Goal: Task Accomplishment & Management: Manage account settings

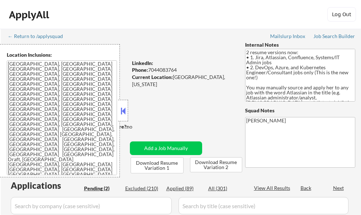
select select ""pending""
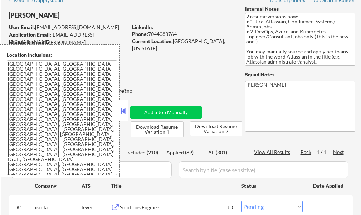
click at [124, 112] on button at bounding box center [123, 110] width 8 height 11
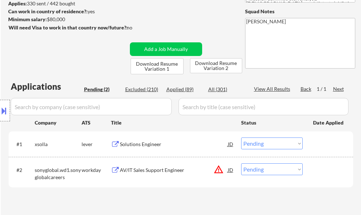
scroll to position [179, 0]
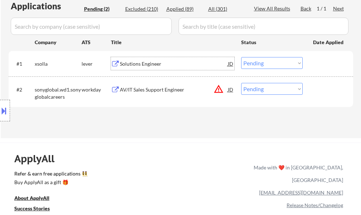
click at [157, 67] on div "Solutions Engineer" at bounding box center [174, 63] width 108 height 7
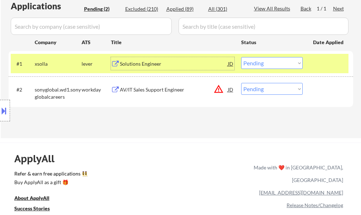
click at [338, 69] on div at bounding box center [329, 63] width 32 height 13
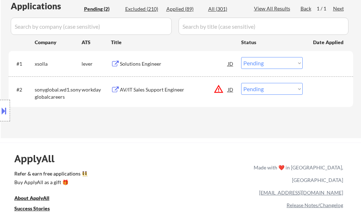
click at [148, 67] on div "Solutions Engineer" at bounding box center [174, 63] width 108 height 7
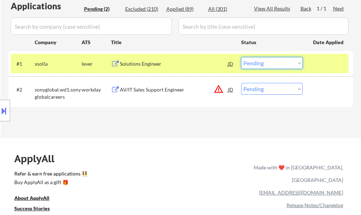
click at [261, 63] on select "Choose an option... Pending Applied Excluded (Questions) Excluded (Expired) Exc…" at bounding box center [272, 63] width 62 height 12
click at [241, 57] on select "Choose an option... Pending Applied Excluded (Questions) Excluded (Expired) Exc…" at bounding box center [272, 63] width 62 height 12
click at [337, 67] on div at bounding box center [329, 63] width 32 height 13
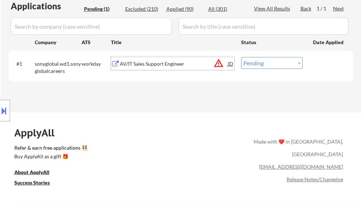
click at [159, 60] on div "AV/IT Sales Support Engineer" at bounding box center [174, 63] width 108 height 7
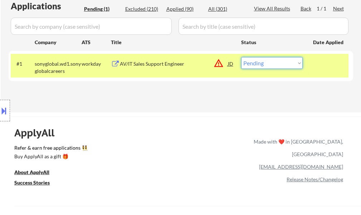
click at [266, 62] on select "Choose an option... Pending Applied Excluded (Questions) Excluded (Expired) Exc…" at bounding box center [272, 63] width 62 height 12
select select ""excluded__location_""
click at [241, 57] on select "Choose an option... Pending Applied Excluded (Questions) Excluded (Expired) Exc…" at bounding box center [272, 63] width 62 height 12
click at [329, 59] on div at bounding box center [329, 63] width 32 height 13
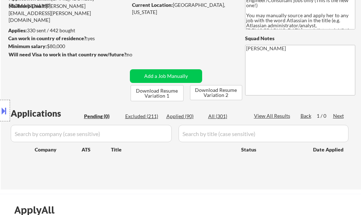
scroll to position [72, 0]
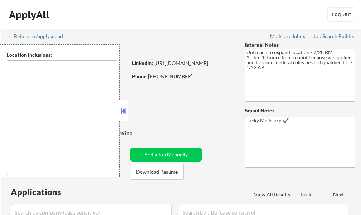
select select ""pending""
type textarea "[GEOGRAPHIC_DATA], [GEOGRAPHIC_DATA] [GEOGRAPHIC_DATA], [GEOGRAPHIC_DATA] [GEOG…"
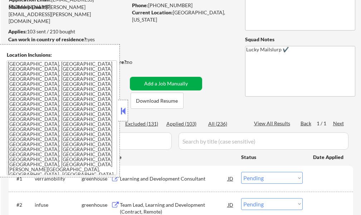
scroll to position [72, 0]
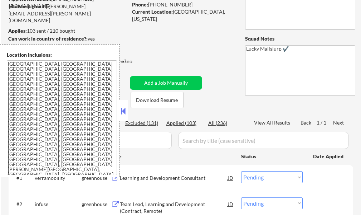
click at [125, 116] on div at bounding box center [123, 110] width 10 height 21
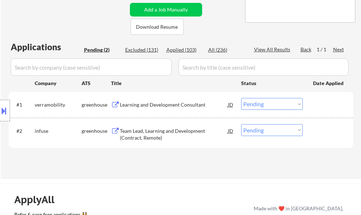
scroll to position [179, 0]
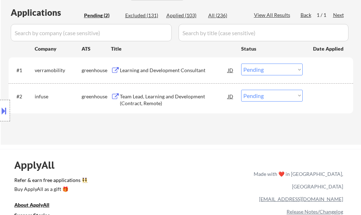
click at [158, 71] on div "Learning and Development Consultant" at bounding box center [174, 70] width 108 height 7
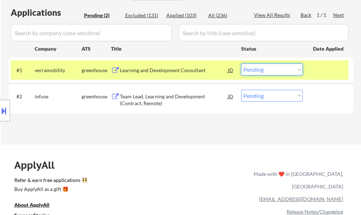
click at [283, 68] on select "Choose an option... Pending Applied Excluded (Questions) Excluded (Expired) Exc…" at bounding box center [272, 69] width 62 height 12
click at [241, 63] on select "Choose an option... Pending Applied Excluded (Questions) Excluded (Expired) Exc…" at bounding box center [272, 69] width 62 height 12
click at [339, 74] on div at bounding box center [329, 69] width 32 height 13
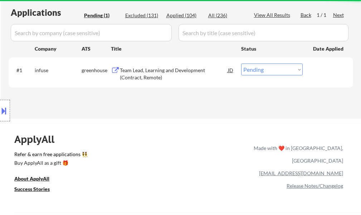
click at [181, 73] on div "Team Lead, Learning and Development (Contract, Remote)" at bounding box center [174, 74] width 108 height 14
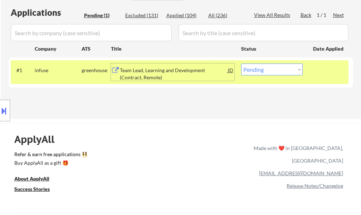
click at [263, 67] on select "Choose an option... Pending Applied Excluded (Questions) Excluded (Expired) Exc…" at bounding box center [272, 69] width 62 height 12
select select ""applied""
click at [241, 63] on select "Choose an option... Pending Applied Excluded (Questions) Excluded (Expired) Exc…" at bounding box center [272, 69] width 62 height 12
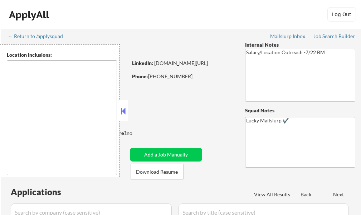
select select ""pending""
type textarea "Atlanta, GA Decatur, GA East Point, GA Brookhaven, GA Sandy Springs, GA Dunwood…"
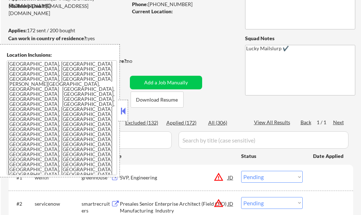
scroll to position [179, 0]
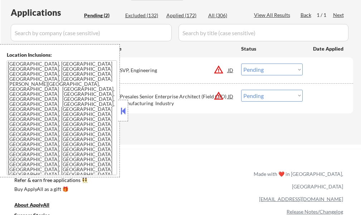
click at [124, 106] on button at bounding box center [123, 110] width 8 height 11
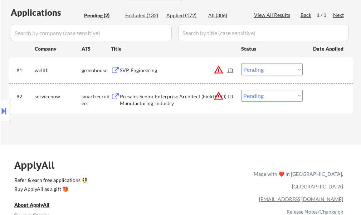
click at [4, 109] on button at bounding box center [4, 111] width 8 height 12
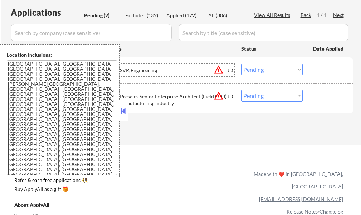
click at [140, 70] on div "SVP, Engineering" at bounding box center [174, 70] width 108 height 7
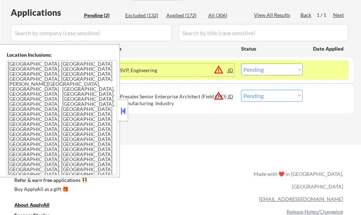
click at [279, 67] on select "Choose an option... Pending Applied Excluded (Questions) Excluded (Expired) Exc…" at bounding box center [272, 69] width 62 height 12
click at [241, 63] on select "Choose an option... Pending Applied Excluded (Questions) Excluded (Expired) Exc…" at bounding box center [272, 69] width 62 height 12
click at [324, 69] on div at bounding box center [329, 69] width 32 height 13
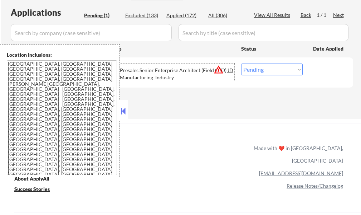
click at [197, 70] on div "Presales Senior Enterprise Architect (Field CTO) Manufacturing Industry" at bounding box center [174, 74] width 108 height 14
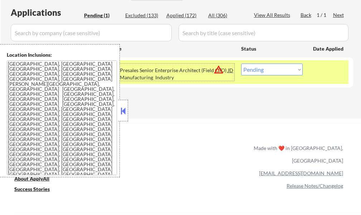
click at [275, 73] on select "Choose an option... Pending Applied Excluded (Questions) Excluded (Expired) Exc…" at bounding box center [272, 69] width 62 height 12
select select ""excluded__location_""
click at [241, 63] on select "Choose an option... Pending Applied Excluded (Questions) Excluded (Expired) Exc…" at bounding box center [272, 69] width 62 height 12
click at [313, 74] on div "#1 servicenow smartrecruiters Presales Senior Enterprise Architect (Field CTO) …" at bounding box center [180, 72] width 338 height 24
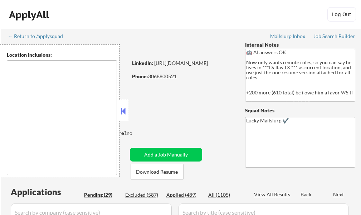
select select ""pending""
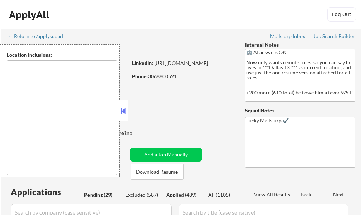
select select ""pending""
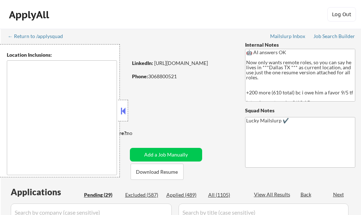
select select ""pending""
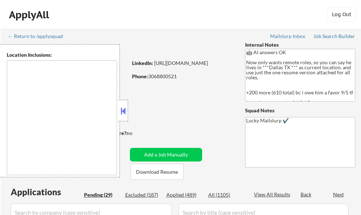
select select ""pending""
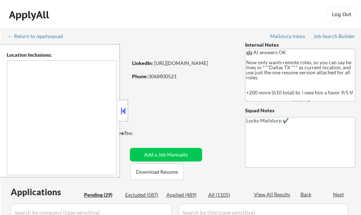
select select ""pending""
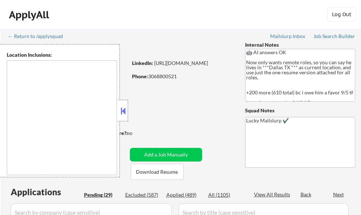
select select ""pending""
click at [120, 114] on button at bounding box center [123, 110] width 8 height 11
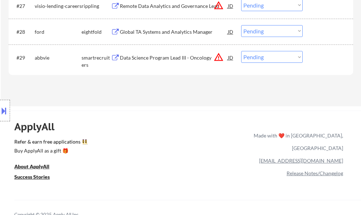
scroll to position [1003, 0]
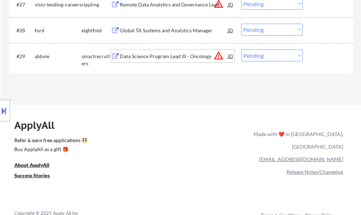
click at [162, 52] on div "Data Science Program Lead III - Oncology" at bounding box center [174, 55] width 108 height 13
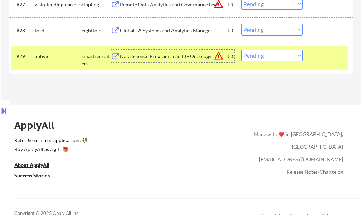
click at [262, 58] on select "Choose an option... Pending Applied Excluded (Questions) Excluded (Expired) Exc…" at bounding box center [272, 55] width 62 height 12
select select ""applied""
click at [241, 49] on select "Choose an option... Pending Applied Excluded (Questions) Excluded (Expired) Exc…" at bounding box center [272, 55] width 62 height 12
click at [333, 60] on div at bounding box center [329, 55] width 32 height 13
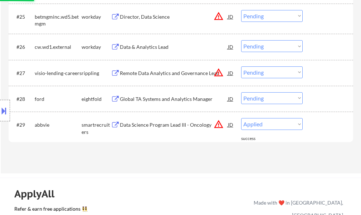
scroll to position [931, 0]
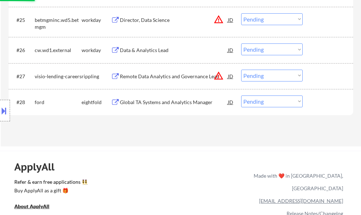
click at [165, 72] on div "Remote Data Analytics and Governance Lead" at bounding box center [174, 75] width 108 height 13
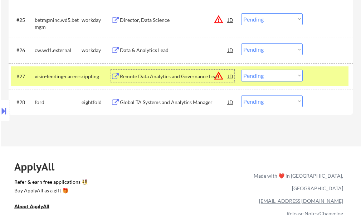
click at [321, 73] on div at bounding box center [329, 75] width 32 height 13
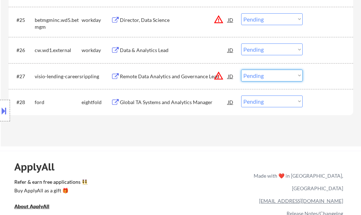
click at [255, 77] on select "Choose an option... Pending Applied Excluded (Questions) Excluded (Expired) Exc…" at bounding box center [272, 75] width 62 height 12
click at [241, 69] on select "Choose an option... Pending Applied Excluded (Questions) Excluded (Expired) Exc…" at bounding box center [272, 75] width 62 height 12
click at [341, 80] on div at bounding box center [329, 75] width 32 height 13
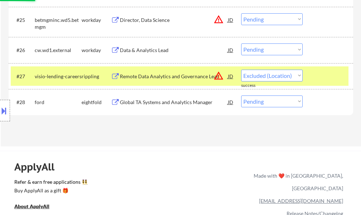
click at [333, 77] on div at bounding box center [329, 75] width 32 height 13
select select ""pending""
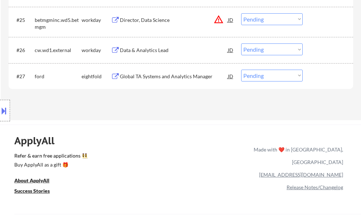
click at [144, 26] on div "Director, Data Science" at bounding box center [174, 19] width 108 height 13
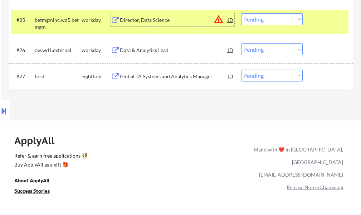
click at [259, 15] on select "Choose an option... Pending Applied Excluded (Questions) Excluded (Expired) Exc…" at bounding box center [272, 19] width 62 height 12
click at [241, 13] on select "Choose an option... Pending Applied Excluded (Questions) Excluded (Expired) Exc…" at bounding box center [272, 19] width 62 height 12
click at [320, 20] on div at bounding box center [329, 19] width 32 height 13
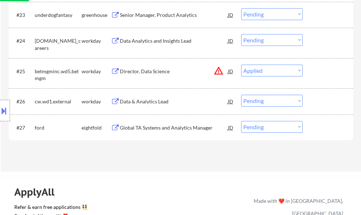
scroll to position [824, 0]
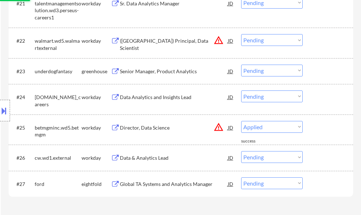
select select ""pending""
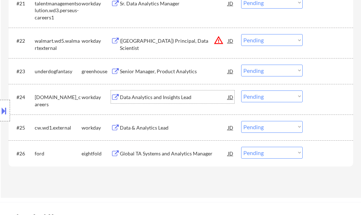
click at [162, 93] on div "Data Analytics and Insights Lead" at bounding box center [174, 96] width 108 height 7
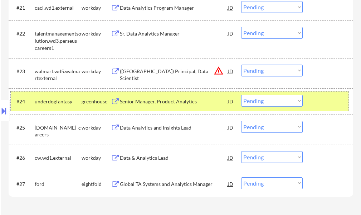
click at [333, 99] on div at bounding box center [329, 101] width 32 height 13
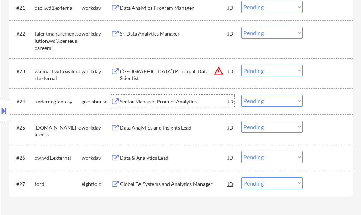
click at [180, 98] on div "Senior Manager, Product Analytics" at bounding box center [174, 101] width 108 height 7
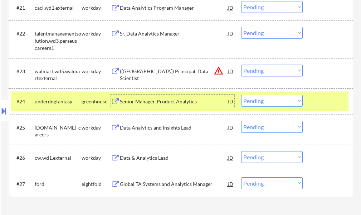
click at [316, 101] on div at bounding box center [329, 101] width 32 height 13
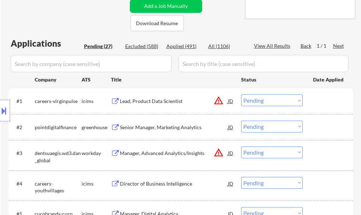
scroll to position [179, 0]
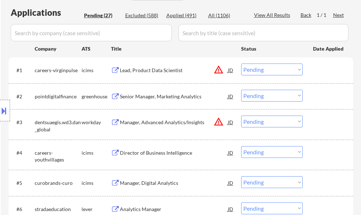
click at [158, 95] on div "Senior Manager, Marketing Analytics" at bounding box center [174, 96] width 108 height 7
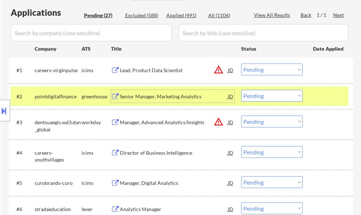
click at [325, 97] on div at bounding box center [329, 96] width 32 height 13
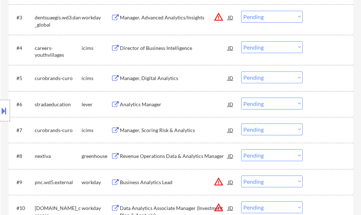
scroll to position [287, 0]
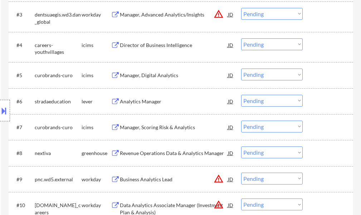
click at [147, 104] on div "Analytics Manager" at bounding box center [174, 101] width 108 height 7
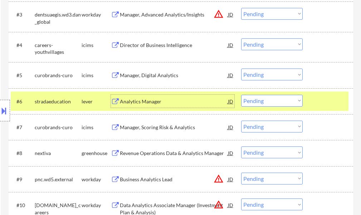
click at [268, 103] on select "Choose an option... Pending Applied Excluded (Questions) Excluded (Expired) Exc…" at bounding box center [272, 101] width 62 height 12
click at [241, 95] on select "Choose an option... Pending Applied Excluded (Questions) Excluded (Expired) Exc…" at bounding box center [272, 101] width 62 height 12
click at [328, 105] on div at bounding box center [329, 101] width 32 height 13
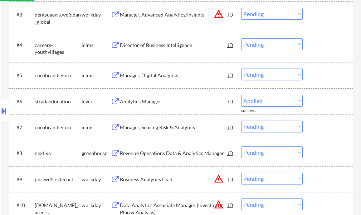
select select ""pending""
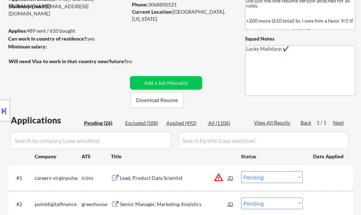
scroll to position [0, 0]
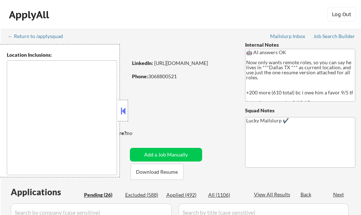
click at [124, 112] on button at bounding box center [123, 110] width 8 height 11
select select ""pending""
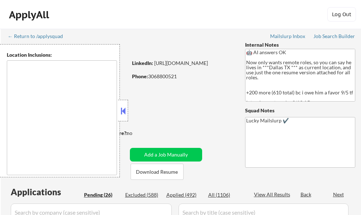
select select ""pending""
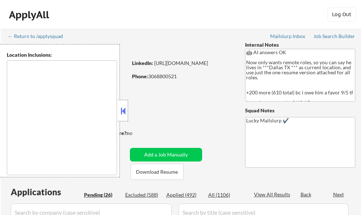
select select ""pending""
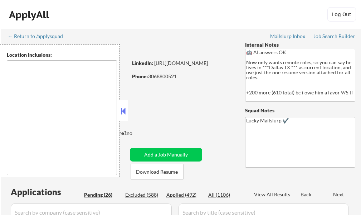
select select ""pending""
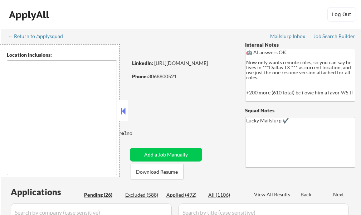
select select ""pending""
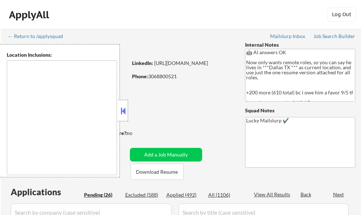
select select ""pending""
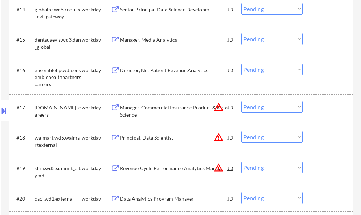
scroll to position [818, 0]
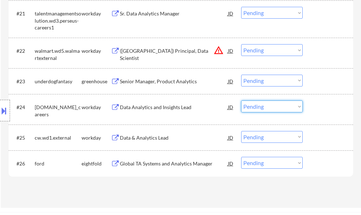
click at [288, 106] on select "Choose an option... Pending Applied Excluded (Questions) Excluded (Expired) Exc…" at bounding box center [272, 106] width 62 height 12
click at [241, 100] on select "Choose an option... Pending Applied Excluded (Questions) Excluded (Expired) Exc…" at bounding box center [272, 106] width 62 height 12
click at [320, 111] on div at bounding box center [329, 106] width 32 height 13
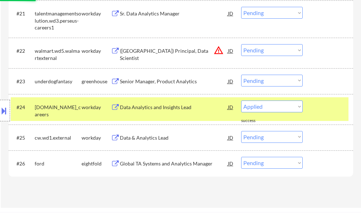
select select ""pending""
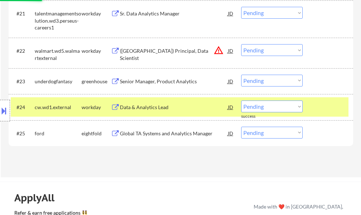
click at [320, 111] on div at bounding box center [329, 106] width 32 height 13
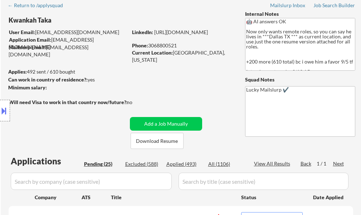
scroll to position [30, 0]
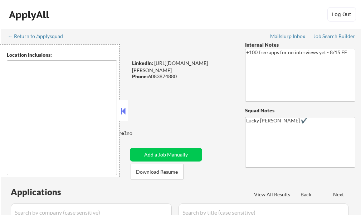
select select ""pending""
type textarea "remote"
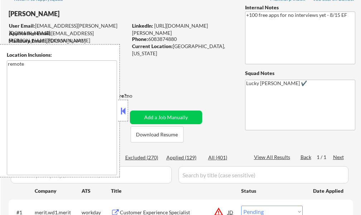
scroll to position [72, 0]
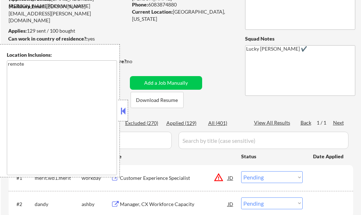
click at [123, 106] on button at bounding box center [123, 110] width 8 height 11
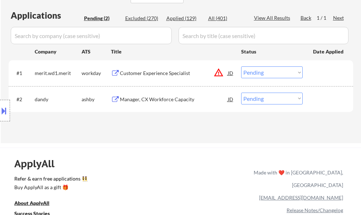
scroll to position [179, 0]
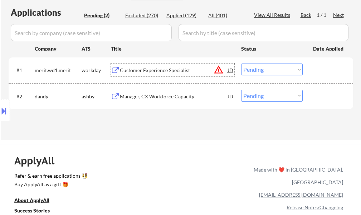
click at [156, 72] on div "Customer Experience Specialist" at bounding box center [174, 70] width 108 height 7
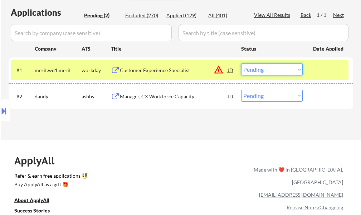
click at [267, 69] on select "Choose an option... Pending Applied Excluded (Questions) Excluded (Expired) Exc…" at bounding box center [272, 69] width 62 height 12
click at [241, 63] on select "Choose an option... Pending Applied Excluded (Questions) Excluded (Expired) Exc…" at bounding box center [272, 69] width 62 height 12
click at [317, 73] on div at bounding box center [329, 69] width 32 height 13
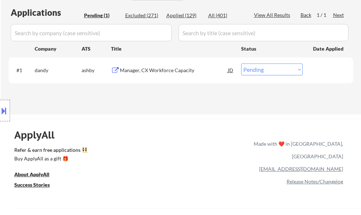
click at [179, 75] on div "Manager, CX Workforce Capacity" at bounding box center [174, 69] width 108 height 13
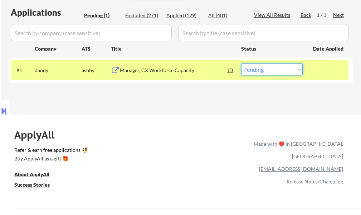
click at [278, 74] on select "Choose an option... Pending Applied Excluded (Questions) Excluded (Expired) Exc…" at bounding box center [272, 69] width 62 height 12
select select ""applied""
click at [241, 63] on select "Choose an option... Pending Applied Excluded (Questions) Excluded (Expired) Exc…" at bounding box center [272, 69] width 62 height 12
click at [316, 73] on div at bounding box center [329, 69] width 32 height 13
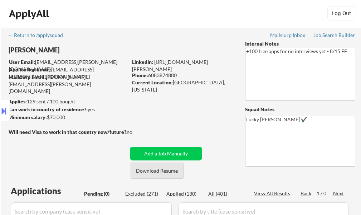
scroll to position [0, 0]
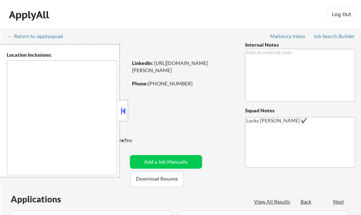
select select ""pending""
type textarea "[GEOGRAPHIC_DATA], SC Mauldin, SC [GEOGRAPHIC_DATA], [GEOGRAPHIC_DATA] [PERSON_…"
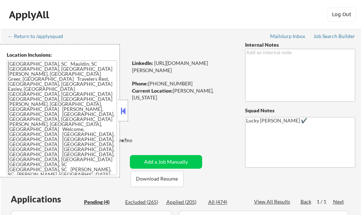
click at [122, 114] on button at bounding box center [123, 110] width 8 height 11
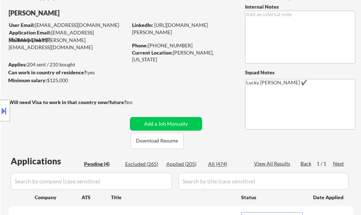
scroll to position [107, 0]
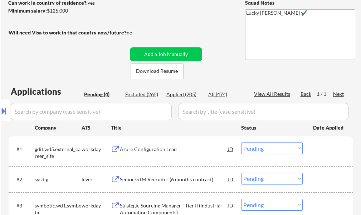
click at [165, 149] on div "Azure Configuration Lead" at bounding box center [174, 148] width 108 height 7
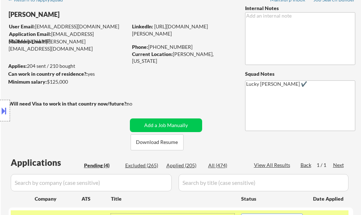
scroll to position [36, 0]
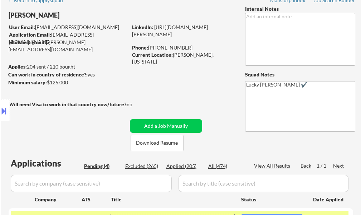
click at [6, 115] on button at bounding box center [4, 111] width 8 height 12
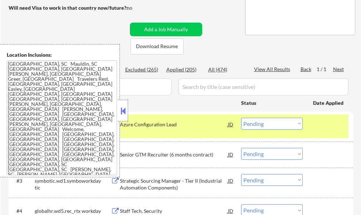
scroll to position [143, 0]
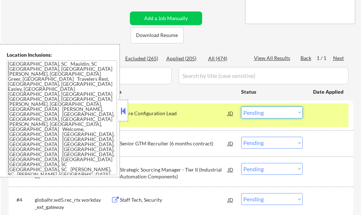
click at [266, 114] on select "Choose an option... Pending Applied Excluded (Questions) Excluded (Expired) Exc…" at bounding box center [272, 112] width 62 height 12
click at [241, 106] on select "Choose an option... Pending Applied Excluded (Questions) Excluded (Expired) Exc…" at bounding box center [272, 112] width 62 height 12
click at [351, 116] on div "#1 gdit.wd5.external_career_site workday Azure Configuration Lead JD Choose an …" at bounding box center [181, 115] width 345 height 30
click at [340, 114] on div at bounding box center [329, 112] width 32 height 13
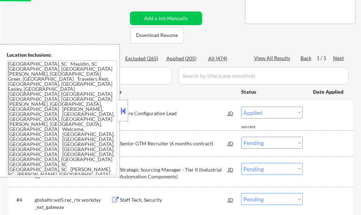
select select ""pending""
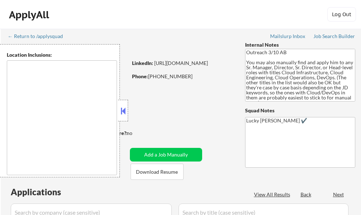
select select ""pending""
type textarea "[GEOGRAPHIC_DATA], [GEOGRAPHIC_DATA] [GEOGRAPHIC_DATA], [GEOGRAPHIC_DATA] [GEOG…"
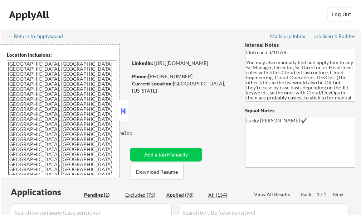
click at [117, 111] on div "Location Inclusions: [GEOGRAPHIC_DATA], [GEOGRAPHIC_DATA] [GEOGRAPHIC_DATA], [G…" at bounding box center [60, 110] width 120 height 133
click at [121, 108] on button at bounding box center [123, 110] width 8 height 11
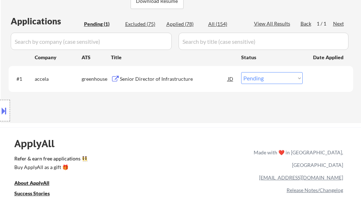
scroll to position [179, 0]
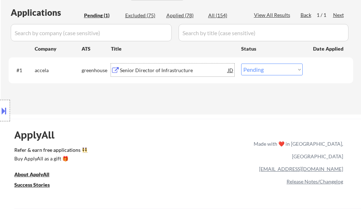
click at [137, 67] on div "Senior Director of Infrastructure" at bounding box center [174, 70] width 108 height 7
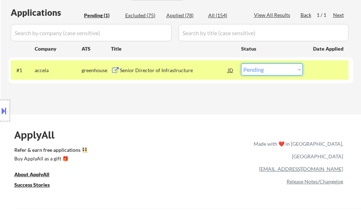
click at [254, 72] on select "Choose an option... Pending Applied Excluded (Questions) Excluded (Expired) Exc…" at bounding box center [272, 69] width 62 height 12
select select ""applied""
click at [241, 63] on select "Choose an option... Pending Applied Excluded (Questions) Excluded (Expired) Exc…" at bounding box center [272, 69] width 62 height 12
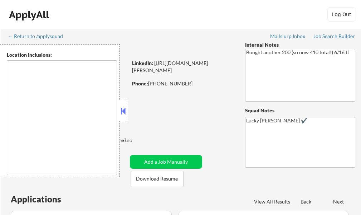
select select ""pending""
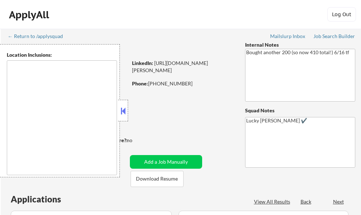
select select ""pending""
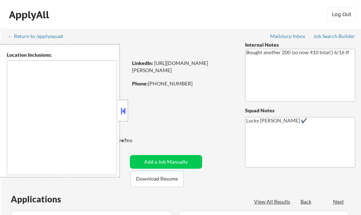
select select ""pending""
type textarea "remote"
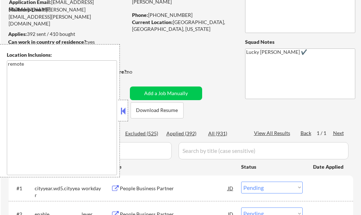
scroll to position [72, 0]
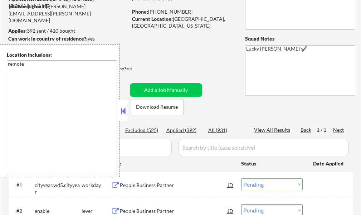
click at [123, 112] on button at bounding box center [123, 110] width 8 height 11
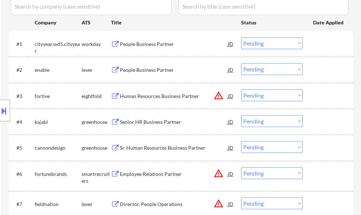
scroll to position [215, 0]
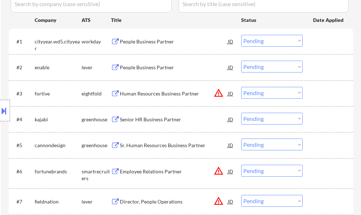
click at [149, 69] on div "People Business Partner" at bounding box center [174, 67] width 108 height 7
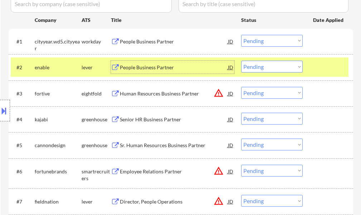
click at [246, 67] on select "Choose an option... Pending Applied Excluded (Questions) Excluded (Expired) Exc…" at bounding box center [272, 67] width 62 height 12
click at [241, 61] on select "Choose an option... Pending Applied Excluded (Questions) Excluded (Expired) Exc…" at bounding box center [272, 67] width 62 height 12
click at [319, 68] on div at bounding box center [329, 67] width 32 height 13
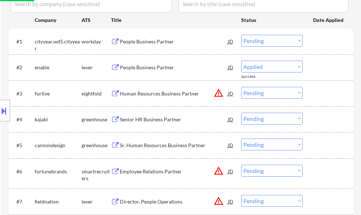
select select ""pending""
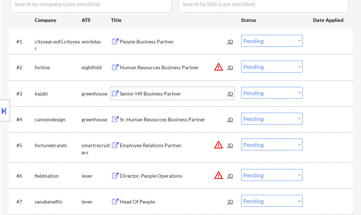
click at [172, 96] on div "Senior HR Business Partner" at bounding box center [174, 93] width 108 height 7
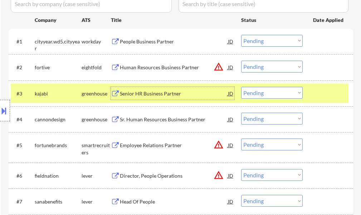
click at [340, 93] on div at bounding box center [329, 93] width 32 height 13
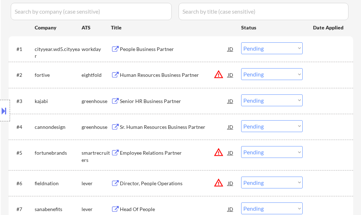
scroll to position [251, 0]
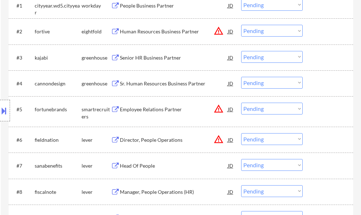
click at [160, 85] on div "Sr. Human Resources Business Partner" at bounding box center [174, 83] width 108 height 7
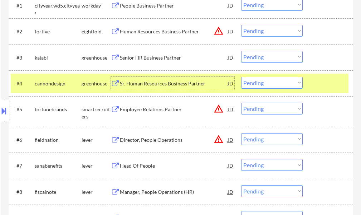
click at [328, 82] on div at bounding box center [329, 83] width 32 height 13
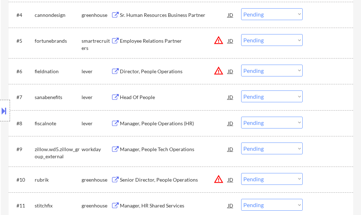
scroll to position [322, 0]
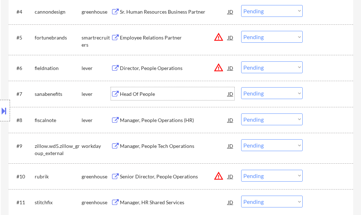
click at [155, 92] on div "Head Of People" at bounding box center [174, 93] width 108 height 7
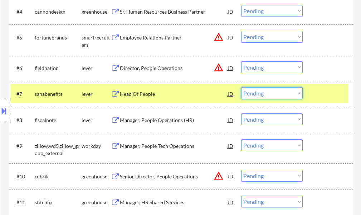
click at [265, 95] on select "Choose an option... Pending Applied Excluded (Questions) Excluded (Expired) Exc…" at bounding box center [272, 93] width 62 height 12
click at [241, 87] on select "Choose an option... Pending Applied Excluded (Questions) Excluded (Expired) Exc…" at bounding box center [272, 93] width 62 height 12
click at [331, 94] on div at bounding box center [329, 93] width 32 height 13
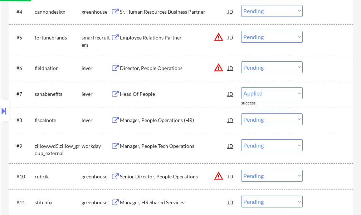
select select ""pending""
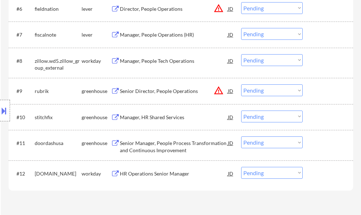
scroll to position [394, 0]
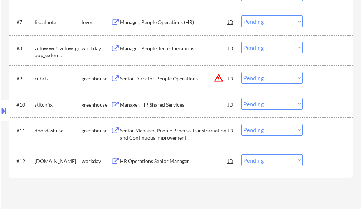
click at [169, 101] on div "Manager, HR Shared Services" at bounding box center [174, 104] width 108 height 7
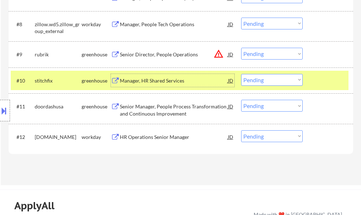
scroll to position [430, 0]
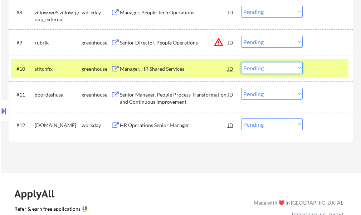
click at [255, 69] on select "Choose an option... Pending Applied Excluded (Questions) Excluded (Expired) Exc…" at bounding box center [272, 68] width 62 height 12
click at [241, 62] on select "Choose an option... Pending Applied Excluded (Questions) Excluded (Expired) Exc…" at bounding box center [272, 68] width 62 height 12
click at [315, 67] on div at bounding box center [329, 68] width 32 height 13
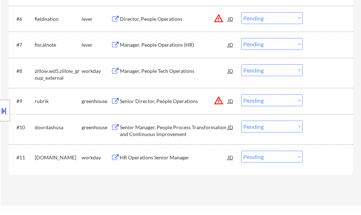
scroll to position [466, 0]
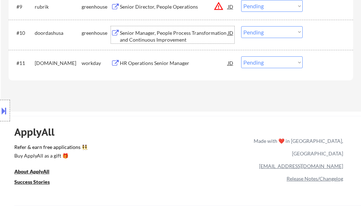
click at [188, 36] on div "Senior Manager, People Process Transformation and Continuous Improvement" at bounding box center [174, 36] width 108 height 14
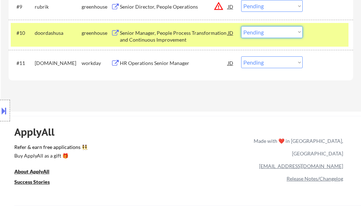
click at [252, 35] on select "Choose an option... Pending Applied Excluded (Questions) Excluded (Expired) Exc…" at bounding box center [272, 32] width 62 height 12
click at [241, 26] on select "Choose an option... Pending Applied Excluded (Questions) Excluded (Expired) Exc…" at bounding box center [272, 32] width 62 height 12
click at [333, 29] on div at bounding box center [329, 32] width 32 height 13
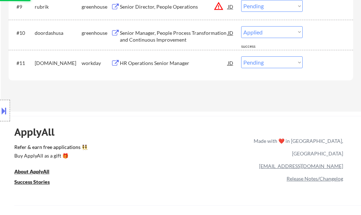
select select ""pending""
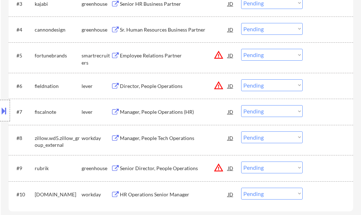
scroll to position [287, 0]
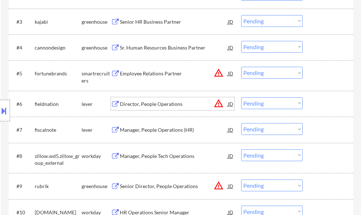
click at [131, 105] on div "Director, People Operations" at bounding box center [174, 103] width 108 height 7
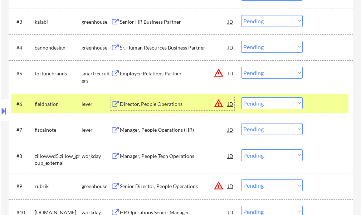
click at [319, 102] on div at bounding box center [329, 103] width 32 height 13
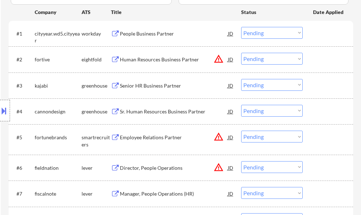
scroll to position [215, 0]
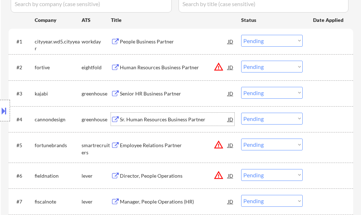
click at [160, 119] on div "Sr. Human Resources Business Partner" at bounding box center [174, 119] width 108 height 7
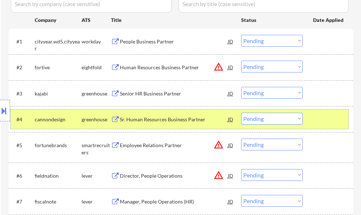
click at [326, 119] on div at bounding box center [329, 118] width 32 height 13
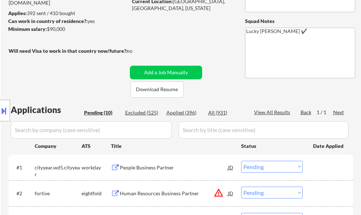
scroll to position [72, 0]
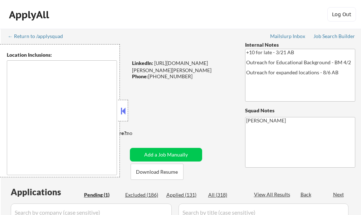
select select ""pending""
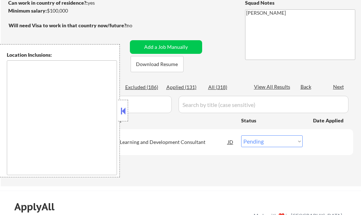
type textarea "[GEOGRAPHIC_DATA], [GEOGRAPHIC_DATA] [GEOGRAPHIC_DATA][PERSON_NAME], [GEOGRAPHI…"
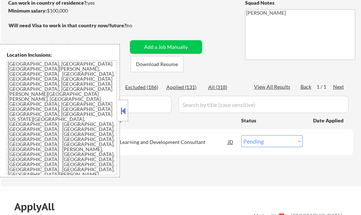
click at [122, 108] on button at bounding box center [123, 110] width 8 height 11
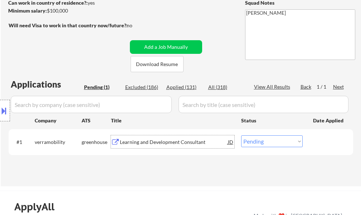
click at [167, 143] on div "Learning and Development Consultant" at bounding box center [174, 141] width 108 height 7
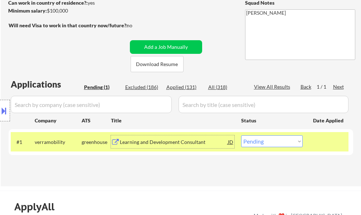
click at [255, 141] on select "Choose an option... Pending Applied Excluded (Questions) Excluded (Expired) Exc…" at bounding box center [272, 141] width 62 height 12
select select ""applied""
click at [241, 135] on select "Choose an option... Pending Applied Excluded (Questions) Excluded (Expired) Exc…" at bounding box center [272, 141] width 62 height 12
click at [325, 144] on div at bounding box center [329, 141] width 32 height 13
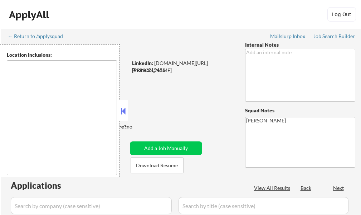
select select ""pending""
type textarea "remote"
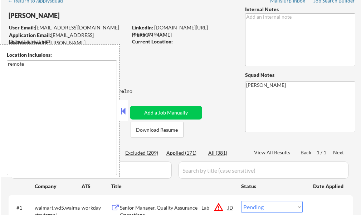
scroll to position [36, 0]
click at [126, 106] on button at bounding box center [123, 110] width 8 height 11
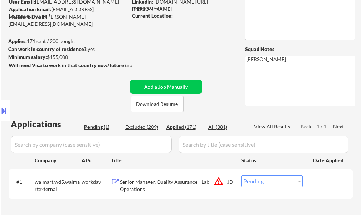
scroll to position [143, 0]
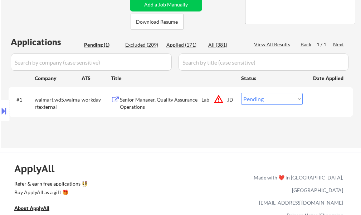
click at [5, 106] on button at bounding box center [4, 111] width 8 height 12
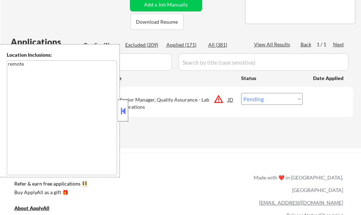
click at [127, 107] on div at bounding box center [123, 110] width 10 height 21
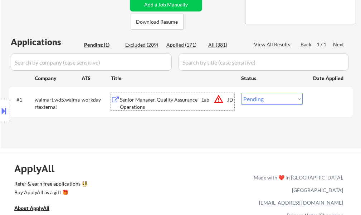
click at [129, 102] on div "Senior Manager, Quality Assurance - Lab Operations" at bounding box center [174, 103] width 108 height 14
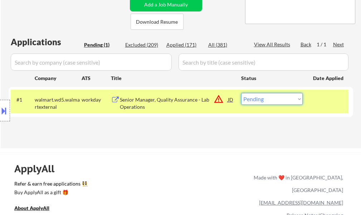
click at [280, 96] on select "Choose an option... Pending Applied Excluded (Questions) Excluded (Expired) Exc…" at bounding box center [272, 99] width 62 height 12
select select ""excluded__location_""
click at [241, 93] on select "Choose an option... Pending Applied Excluded (Questions) Excluded (Expired) Exc…" at bounding box center [272, 99] width 62 height 12
click at [340, 101] on div at bounding box center [329, 99] width 32 height 13
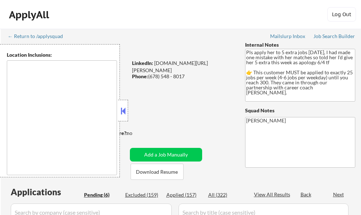
select select ""pending""
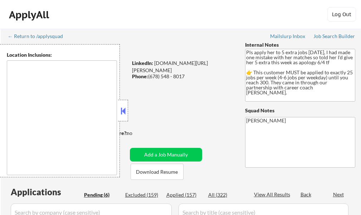
select select ""pending""
type textarea "Atlanta, GA Decatur, GA East Point, GA Brookhaven, GA Sandy Springs, GA Dunwood…"
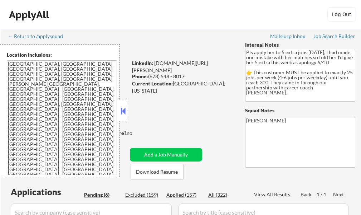
click at [125, 110] on button at bounding box center [123, 110] width 8 height 11
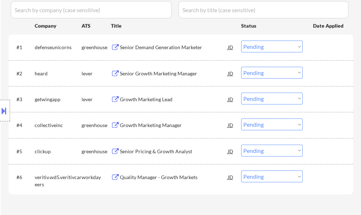
scroll to position [215, 0]
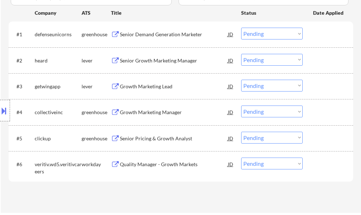
click at [146, 56] on div "Senior Growth Marketing Manager" at bounding box center [174, 60] width 108 height 13
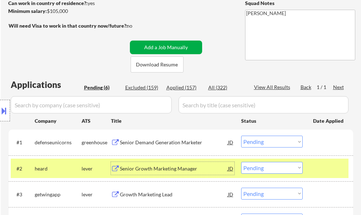
scroll to position [107, 0]
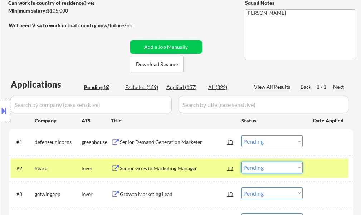
click at [273, 171] on select "Choose an option... Pending Applied Excluded (Questions) Excluded (Expired) Exc…" at bounding box center [272, 167] width 62 height 12
click at [241, 161] on select "Choose an option... Pending Applied Excluded (Questions) Excluded (Expired) Exc…" at bounding box center [272, 167] width 62 height 12
click at [341, 163] on div at bounding box center [329, 167] width 32 height 13
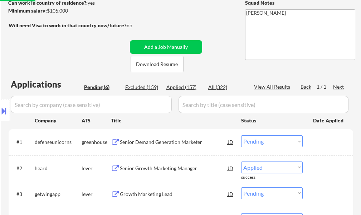
select select ""pending""
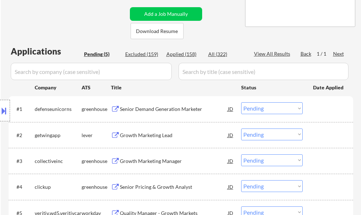
scroll to position [143, 0]
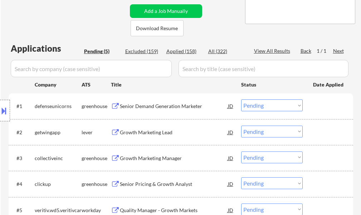
click at [147, 130] on div "Growth Marketing Lead" at bounding box center [174, 132] width 108 height 7
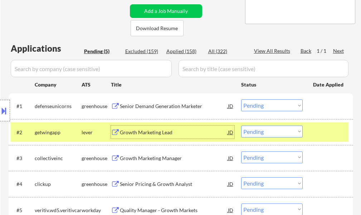
click at [327, 125] on div at bounding box center [329, 131] width 32 height 13
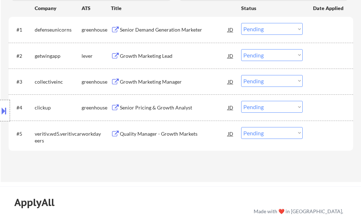
scroll to position [179, 0]
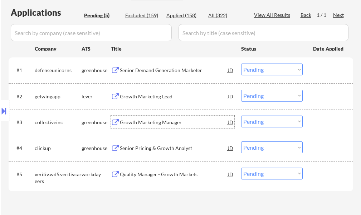
click at [159, 119] on div "Growth Marketing Manager" at bounding box center [174, 122] width 108 height 7
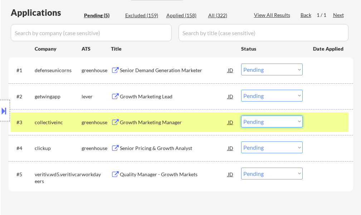
click at [261, 122] on select "Choose an option... Pending Applied Excluded (Questions) Excluded (Expired) Exc…" at bounding box center [272, 121] width 62 height 12
click at [241, 115] on select "Choose an option... Pending Applied Excluded (Questions) Excluded (Expired) Exc…" at bounding box center [272, 121] width 62 height 12
click at [320, 116] on div at bounding box center [329, 121] width 32 height 13
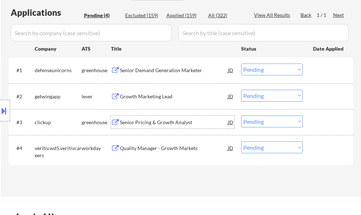
click at [154, 125] on div "Senior Pricing & Growth Analyst" at bounding box center [174, 122] width 108 height 7
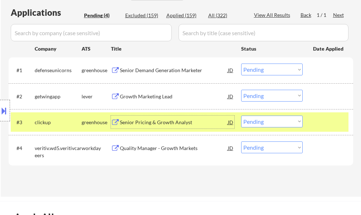
click at [288, 121] on select "Choose an option... Pending Applied Excluded (Questions) Excluded (Expired) Exc…" at bounding box center [272, 121] width 62 height 12
click at [296, 124] on select "Choose an option... Pending Applied Excluded (Questions) Excluded (Expired) Exc…" at bounding box center [272, 121] width 62 height 12
click at [241, 115] on select "Choose an option... Pending Applied Excluded (Questions) Excluded (Expired) Exc…" at bounding box center [272, 121] width 62 height 12
click at [325, 122] on div at bounding box center [329, 121] width 32 height 13
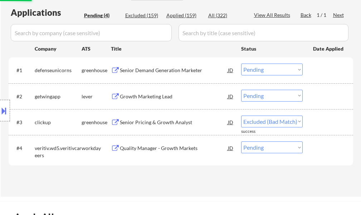
select select ""pending""
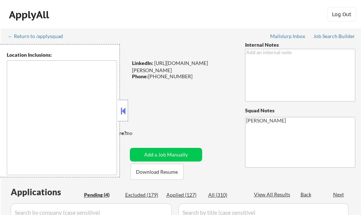
select select ""pending""
type textarea "[GEOGRAPHIC_DATA], [GEOGRAPHIC_DATA], [GEOGRAPHIC_DATA] [GEOGRAPHIC_DATA], [GEO…"
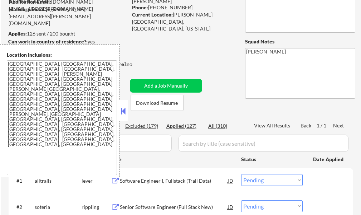
scroll to position [72, 0]
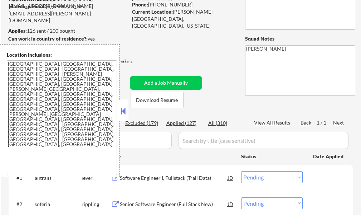
click at [122, 109] on button at bounding box center [123, 110] width 8 height 11
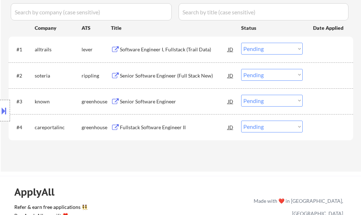
scroll to position [215, 0]
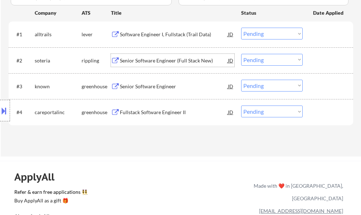
click at [142, 55] on div "Senior Software Engineer (Full Stack New)" at bounding box center [174, 60] width 108 height 13
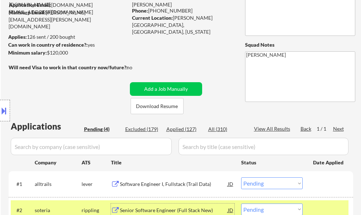
scroll to position [143, 0]
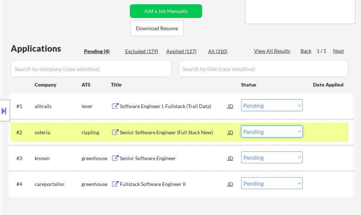
click at [268, 131] on select "Choose an option... Pending Applied Excluded (Questions) Excluded (Expired) Exc…" at bounding box center [272, 131] width 62 height 12
click at [241, 125] on select "Choose an option... Pending Applied Excluded (Questions) Excluded (Expired) Exc…" at bounding box center [272, 131] width 62 height 12
click at [319, 128] on div at bounding box center [329, 131] width 32 height 13
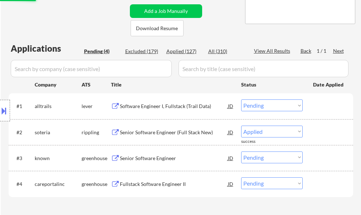
select select ""pending""
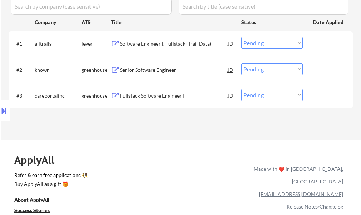
scroll to position [215, 0]
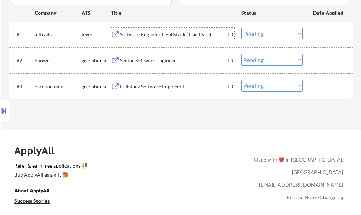
click at [134, 38] on div "Software Engineer I, Fullstack (Trail Data)" at bounding box center [174, 34] width 108 height 13
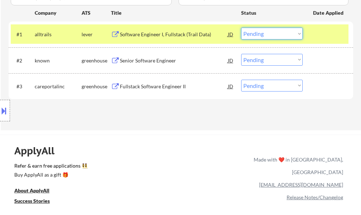
click at [243, 34] on select "Choose an option... Pending Applied Excluded (Questions) Excluded (Expired) Exc…" at bounding box center [272, 34] width 62 height 12
click at [241, 28] on select "Choose an option... Pending Applied Excluded (Questions) Excluded (Expired) Exc…" at bounding box center [272, 34] width 62 height 12
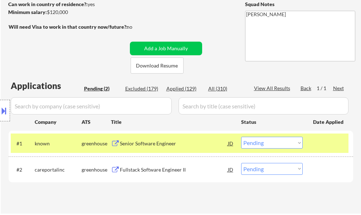
scroll to position [107, 0]
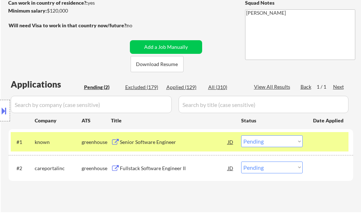
click at [217, 62] on div "← Return to /applysquad Mailslurp Inbox Job Search Builder [PERSON_NAME] User E…" at bounding box center [181, 63] width 357 height 285
click at [316, 136] on div at bounding box center [329, 141] width 32 height 13
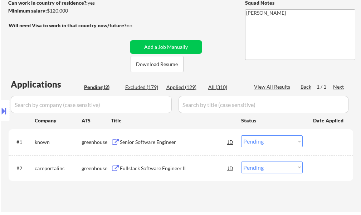
click at [169, 141] on div "Senior Software Engineer" at bounding box center [174, 141] width 108 height 7
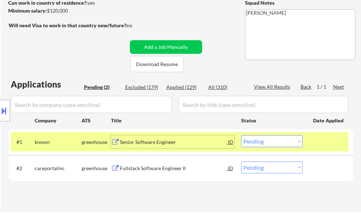
click at [252, 143] on select "Choose an option... Pending Applied Excluded (Questions) Excluded (Expired) Exc…" at bounding box center [272, 141] width 62 height 12
click at [241, 135] on select "Choose an option... Pending Applied Excluded (Questions) Excluded (Expired) Exc…" at bounding box center [272, 141] width 62 height 12
click at [325, 141] on div at bounding box center [329, 141] width 32 height 13
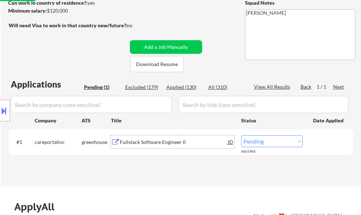
click at [169, 139] on div "Fullstack Software Engineer II" at bounding box center [174, 141] width 108 height 7
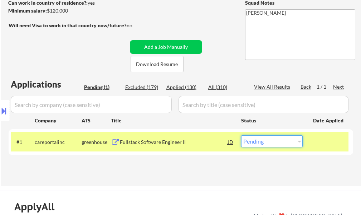
click at [273, 144] on select "Choose an option... Pending Applied Excluded (Questions) Excluded (Expired) Exc…" at bounding box center [272, 141] width 62 height 12
select select ""excluded__expired_""
click at [241, 135] on select "Choose an option... Pending Applied Excluded (Questions) Excluded (Expired) Exc…" at bounding box center [272, 141] width 62 height 12
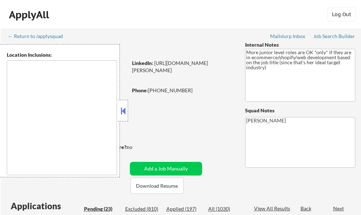
select select ""pending""
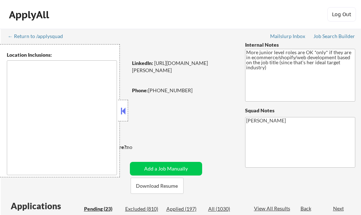
select select ""pending""
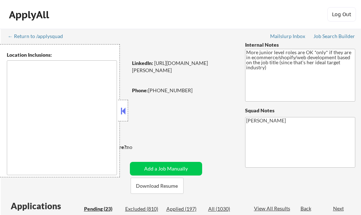
select select ""pending""
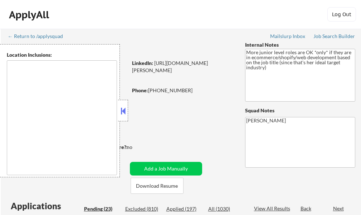
select select ""pending""
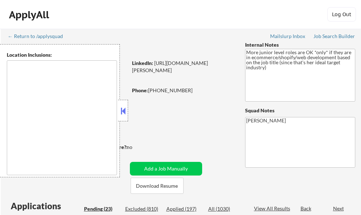
select select ""pending""
type textarea "remote"
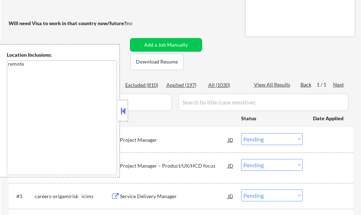
scroll to position [143, 0]
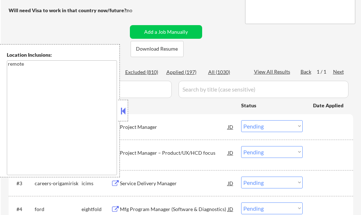
click at [127, 109] on button at bounding box center [123, 110] width 8 height 11
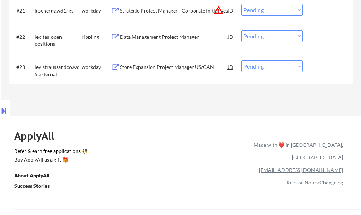
scroll to position [860, 0]
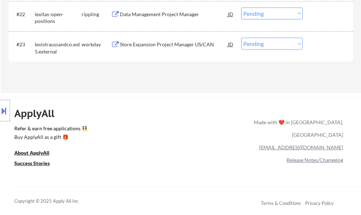
click at [7, 109] on button at bounding box center [4, 111] width 8 height 12
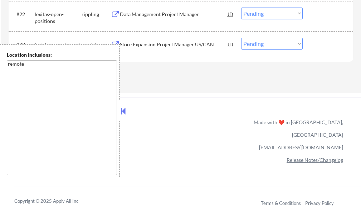
click at [130, 109] on div "ApplyAll Refer & earn free applications 👯‍♀️ Buy ApplyAll as a gift 🎁 About App…" at bounding box center [180, 159] width 361 height 114
click at [122, 107] on button at bounding box center [123, 110] width 8 height 11
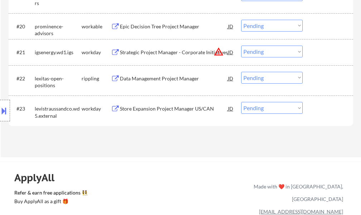
scroll to position [788, 0]
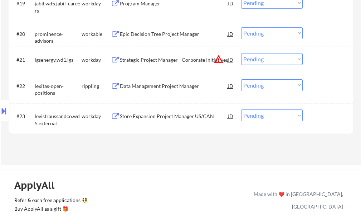
click at [175, 117] on div "Store Expansion Project Manager US/CAN" at bounding box center [174, 115] width 108 height 7
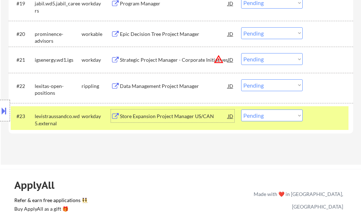
click at [257, 120] on select "Choose an option... Pending Applied Excluded (Questions) Excluded (Expired) Exc…" at bounding box center [272, 115] width 62 height 12
select select ""excluded__expired_""
click at [241, 109] on select "Choose an option... Pending Applied Excluded (Questions) Excluded (Expired) Exc…" at bounding box center [272, 115] width 62 height 12
click at [331, 118] on div at bounding box center [329, 115] width 32 height 13
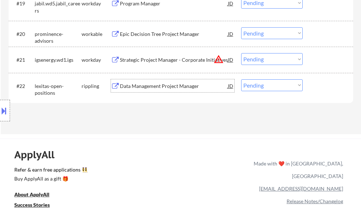
click at [153, 84] on div "Data Management Project Manager" at bounding box center [174, 85] width 108 height 7
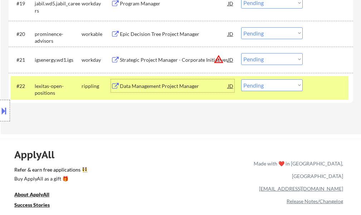
click at [249, 88] on select "Choose an option... Pending Applied Excluded (Questions) Excluded (Expired) Exc…" at bounding box center [272, 85] width 62 height 12
select select ""excluded__bad_match_""
click at [241, 79] on select "Choose an option... Pending Applied Excluded (Questions) Excluded (Expired) Exc…" at bounding box center [272, 85] width 62 height 12
click at [334, 82] on div at bounding box center [329, 85] width 32 height 13
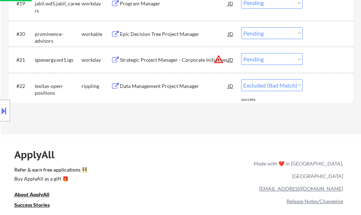
click at [186, 53] on div "Strategic Project Manager - Corporate Initiatives" at bounding box center [174, 59] width 108 height 13
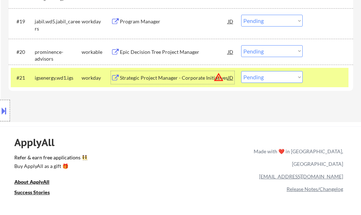
scroll to position [752, 0]
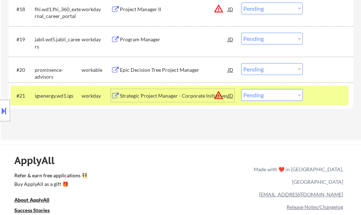
click at [255, 97] on select "Choose an option... Pending Applied Excluded (Questions) Excluded (Expired) Exc…" at bounding box center [272, 95] width 62 height 12
select select ""excluded__location_""
click at [241, 89] on select "Choose an option... Pending Applied Excluded (Questions) Excluded (Expired) Exc…" at bounding box center [272, 95] width 62 height 12
click at [321, 101] on div at bounding box center [329, 95] width 32 height 13
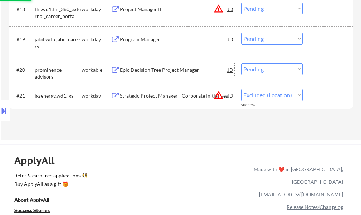
click at [169, 69] on div "Epic Decision Tree Project Manager" at bounding box center [174, 69] width 108 height 7
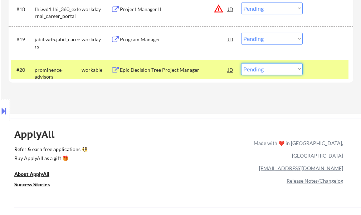
click at [250, 65] on select "Choose an option... Pending Applied Excluded (Questions) Excluded (Expired) Exc…" at bounding box center [272, 69] width 62 height 12
select select ""excluded__bad_match_""
click at [241, 63] on select "Choose an option... Pending Applied Excluded (Questions) Excluded (Expired) Exc…" at bounding box center [272, 69] width 62 height 12
click at [326, 76] on div "#20 prominence-advisors workable Epic Decision Tree Project Manager JD Choose a…" at bounding box center [180, 69] width 338 height 19
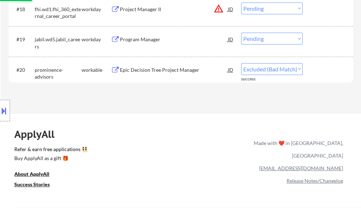
click at [155, 39] on div "Program Manager" at bounding box center [174, 39] width 108 height 7
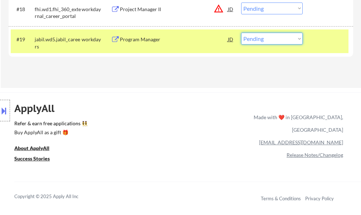
click at [250, 37] on select "Choose an option... Pending Applied Excluded (Questions) Excluded (Expired) Exc…" at bounding box center [272, 39] width 62 height 12
select select ""excluded__bad_match_""
click at [241, 33] on select "Choose an option... Pending Applied Excluded (Questions) Excluded (Expired) Exc…" at bounding box center [272, 39] width 62 height 12
click at [322, 42] on div at bounding box center [329, 39] width 32 height 13
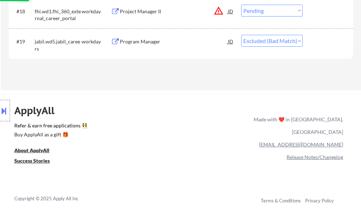
scroll to position [681, 0]
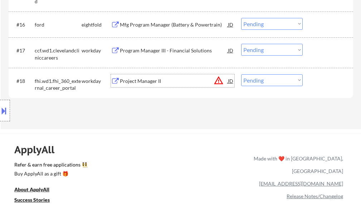
click at [136, 81] on div "Project Manager II" at bounding box center [174, 80] width 108 height 7
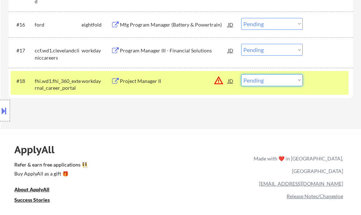
click at [248, 79] on select "Choose an option... Pending Applied Excluded (Questions) Excluded (Expired) Exc…" at bounding box center [272, 80] width 62 height 12
select select ""applied""
click at [241, 74] on select "Choose an option... Pending Applied Excluded (Questions) Excluded (Expired) Exc…" at bounding box center [272, 80] width 62 height 12
click at [317, 85] on div at bounding box center [329, 80] width 32 height 13
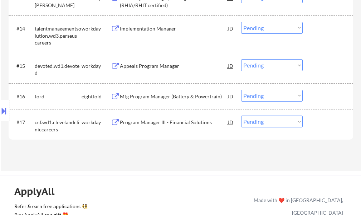
scroll to position [645, 0]
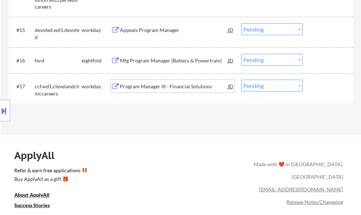
click at [187, 88] on div "Program Manager III - Financial Solutions" at bounding box center [174, 86] width 108 height 7
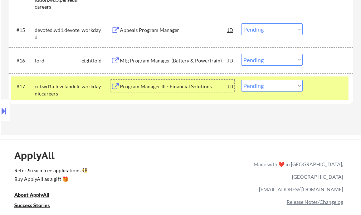
click at [269, 86] on select "Choose an option... Pending Applied Excluded (Questions) Excluded (Expired) Exc…" at bounding box center [272, 86] width 62 height 12
select select ""applied""
click at [241, 80] on select "Choose an option... Pending Applied Excluded (Questions) Excluded (Expired) Exc…" at bounding box center [272, 86] width 62 height 12
click at [312, 86] on div "#17 ccf.wd1.clevelandcliniccareers workday Program Manager III - Financial Solu…" at bounding box center [180, 88] width 338 height 24
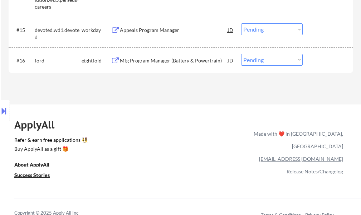
click at [145, 33] on div "Appeals Program Manager" at bounding box center [174, 30] width 108 height 7
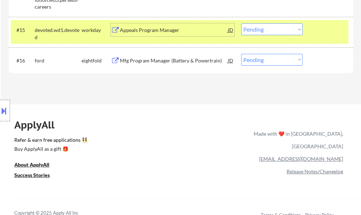
click at [262, 29] on select "Choose an option... Pending Applied Excluded (Questions) Excluded (Expired) Exc…" at bounding box center [272, 29] width 62 height 12
click at [241, 23] on select "Choose an option... Pending Applied Excluded (Questions) Excluded (Expired) Exc…" at bounding box center [272, 29] width 62 height 12
click at [310, 35] on div "#15 devoted.wd1.devoted workday Appeals Program Manager JD Choose an option... …" at bounding box center [180, 32] width 338 height 24
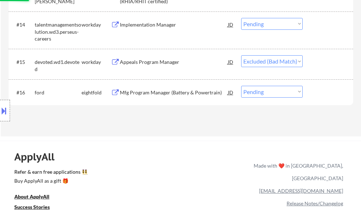
scroll to position [573, 0]
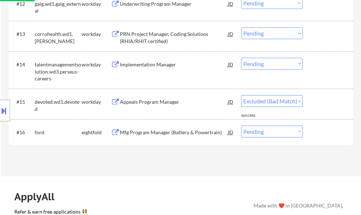
select select ""pending""
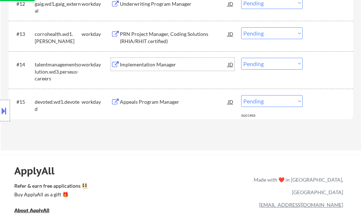
click at [145, 63] on div "Implementation Manager" at bounding box center [174, 64] width 108 height 7
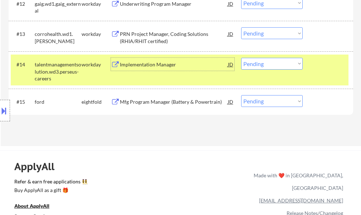
click at [186, 101] on div "Mfg Program Manager (Battery & Powertrain)" at bounding box center [174, 101] width 108 height 7
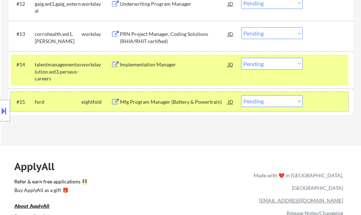
click at [311, 103] on div "#15 ford eightfold Mfg Program Manager (Battery & Powertrain) JD Choose an opti…" at bounding box center [180, 101] width 338 height 19
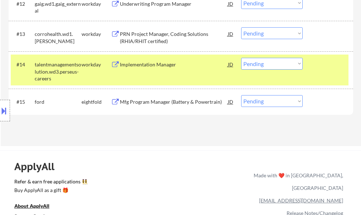
click at [322, 53] on div "#14 talentmanagementsolution.wd3.perseus-careers workday Implementation Manager…" at bounding box center [181, 69] width 345 height 37
click at [173, 38] on div "PRN Project Manager, Coding Solutions (RHIA/RHIT certified)" at bounding box center [174, 37] width 108 height 14
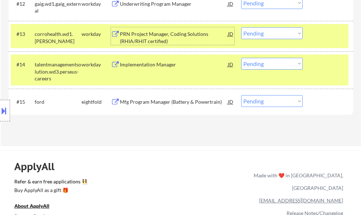
click at [321, 59] on div at bounding box center [329, 64] width 32 height 13
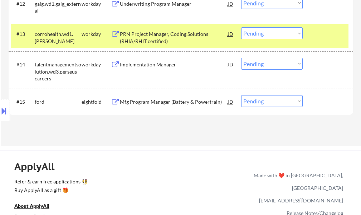
click at [318, 23] on div "#13 corrohealth.wd1.corro workday PRN Project Manager, Coding Solutions (RHIA/R…" at bounding box center [181, 36] width 345 height 30
click at [314, 31] on div at bounding box center [329, 33] width 32 height 13
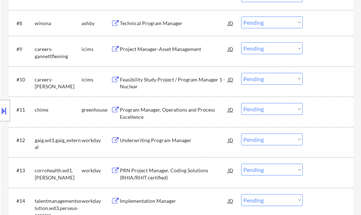
scroll to position [394, 0]
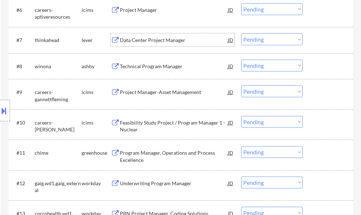
click at [136, 43] on div "Data Center Project Manager" at bounding box center [174, 40] width 108 height 7
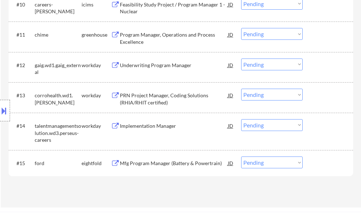
scroll to position [573, 0]
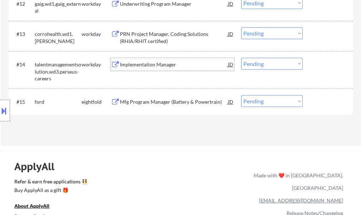
click at [141, 67] on div "Implementation Manager" at bounding box center [174, 64] width 108 height 7
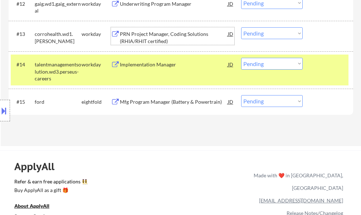
click at [141, 44] on div "PRN Project Manager, Coding Solutions (RHIA/RHIT certified)" at bounding box center [174, 37] width 108 height 14
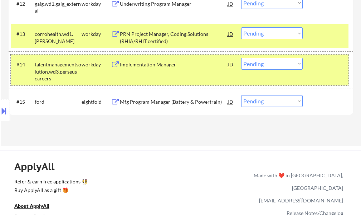
click at [321, 64] on div at bounding box center [329, 64] width 32 height 13
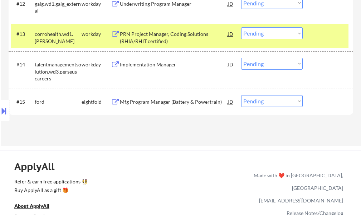
click at [318, 33] on div at bounding box center [329, 33] width 32 height 13
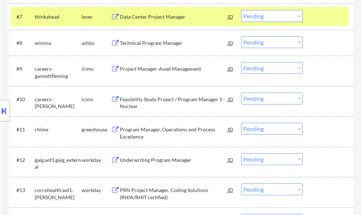
scroll to position [430, 0]
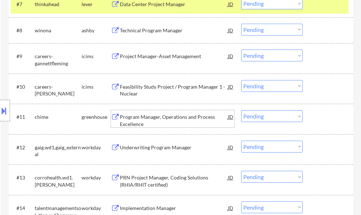
click at [152, 113] on div "Program Manager, Operations and Process Excellence" at bounding box center [174, 118] width 108 height 17
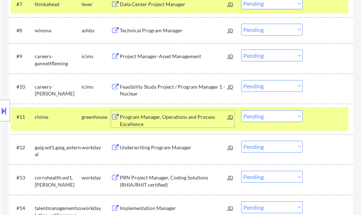
click at [275, 114] on select "Choose an option... Pending Applied Excluded (Questions) Excluded (Expired) Exc…" at bounding box center [272, 116] width 62 height 12
click at [241, 110] on select "Choose an option... Pending Applied Excluded (Questions) Excluded (Expired) Exc…" at bounding box center [272, 116] width 62 height 12
click at [325, 124] on div "#11 chime greenhouse Program Manager, Operations and Process Excellence JD Choo…" at bounding box center [180, 119] width 338 height 24
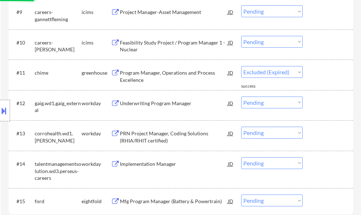
scroll to position [573, 0]
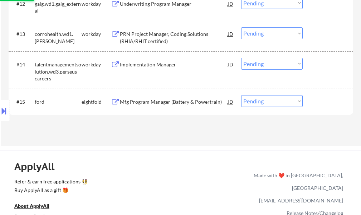
select select ""pending""
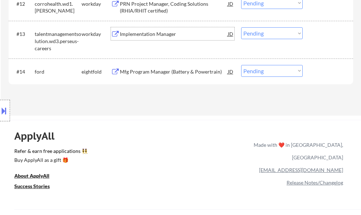
click at [144, 37] on div "Implementation Manager" at bounding box center [174, 33] width 108 height 7
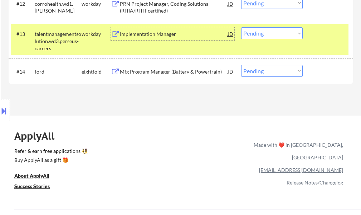
click at [310, 34] on div "#13 talentmanagementsolution.wd3.perseus-careers workday Implementation Manager…" at bounding box center [180, 39] width 338 height 31
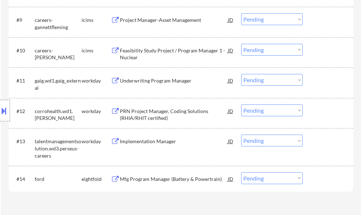
scroll to position [466, 0]
click at [264, 136] on select "Choose an option... Pending Applied Excluded (Questions) Excluded (Expired) Exc…" at bounding box center [272, 141] width 62 height 12
click at [241, 135] on select "Choose an option... Pending Applied Excluded (Questions) Excluded (Expired) Exc…" at bounding box center [272, 141] width 62 height 12
click at [313, 144] on div at bounding box center [329, 141] width 32 height 13
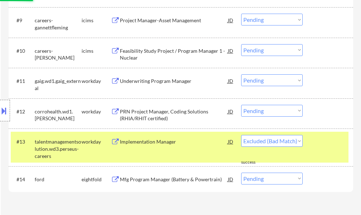
click at [313, 144] on div at bounding box center [329, 141] width 32 height 13
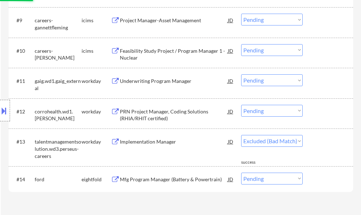
select select ""pending""
click at [157, 111] on div "PRN Project Manager, Coding Solutions (RHIA/RHIT certified)" at bounding box center [174, 115] width 108 height 14
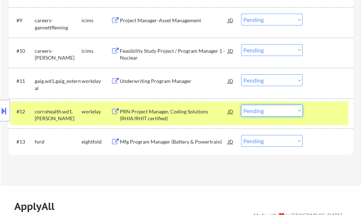
click at [253, 112] on select "Choose an option... Pending Applied Excluded (Questions) Excluded (Expired) Exc…" at bounding box center [272, 111] width 62 height 12
click at [241, 105] on select "Choose an option... Pending Applied Excluded (Questions) Excluded (Expired) Exc…" at bounding box center [272, 111] width 62 height 12
click at [312, 104] on div "#12 corrohealth.wd1.corro workday PRN Project Manager, Coding Solutions (RHIA/R…" at bounding box center [180, 113] width 338 height 24
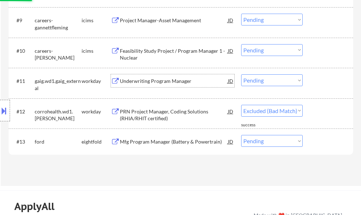
click at [157, 80] on div "Underwriting Program Manager" at bounding box center [174, 80] width 108 height 7
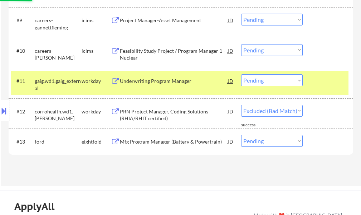
select select ""pending""
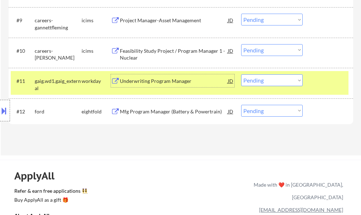
click at [273, 82] on select "Choose an option... Pending Applied Excluded (Questions) Excluded (Expired) Exc…" at bounding box center [272, 80] width 62 height 12
click at [241, 74] on select "Choose an option... Pending Applied Excluded (Questions) Excluded (Expired) Exc…" at bounding box center [272, 80] width 62 height 12
click at [317, 88] on div "#11 gaig.wd1.gaig_external workday Underwriting Program Manager JD Choose an op…" at bounding box center [180, 83] width 338 height 24
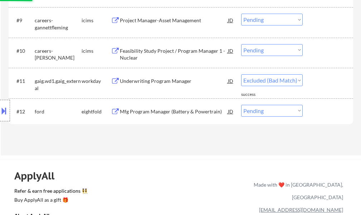
select select ""pending""
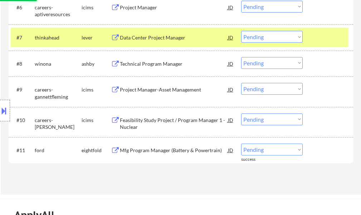
scroll to position [394, 0]
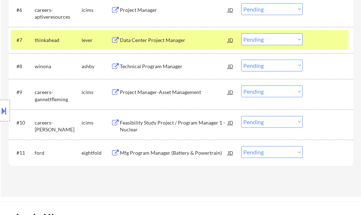
click at [318, 37] on div at bounding box center [329, 39] width 32 height 13
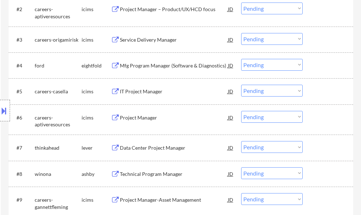
scroll to position [215, 0]
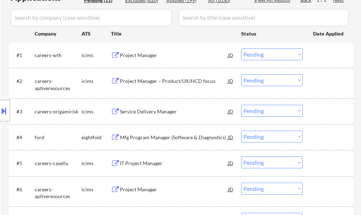
click at [145, 51] on div "Project Manager" at bounding box center [174, 54] width 108 height 13
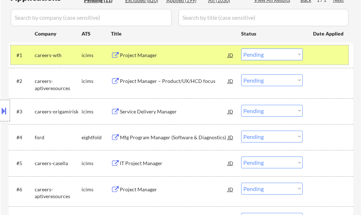
click at [327, 59] on div at bounding box center [329, 54] width 32 height 13
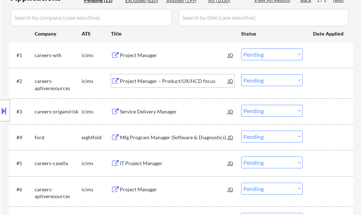
click at [199, 80] on div "Project Manager – Product/UX/HCD focus" at bounding box center [174, 80] width 108 height 7
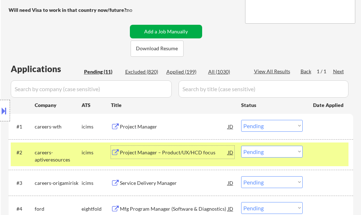
scroll to position [143, 0]
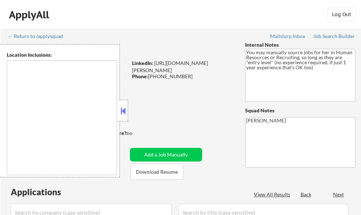
select select ""pending""
type textarea "It seems there is a misunderstanding in the location specified as "Remote." "Re…"
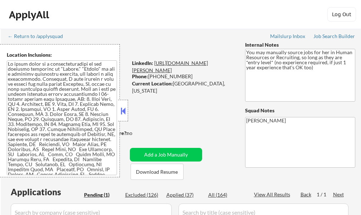
scroll to position [107, 0]
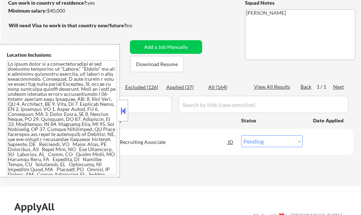
click at [124, 111] on button at bounding box center [123, 110] width 8 height 11
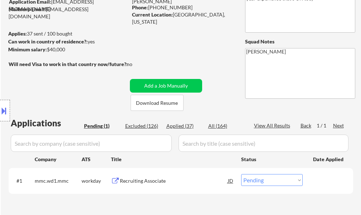
scroll to position [72, 0]
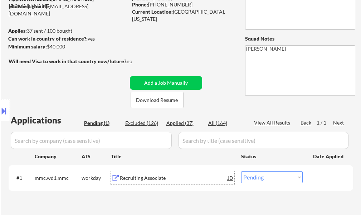
click at [161, 173] on div "Recruiting Associate" at bounding box center [174, 177] width 108 height 13
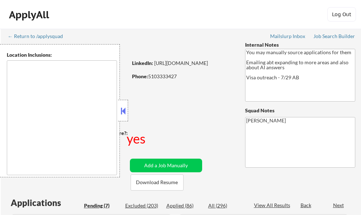
select select ""pending""
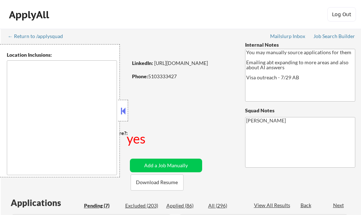
select select ""pending""
type textarea "country:[GEOGRAPHIC_DATA]"
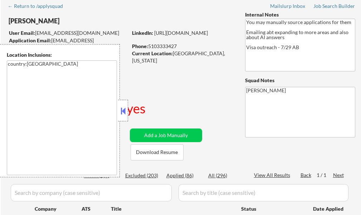
scroll to position [72, 0]
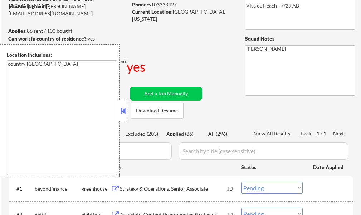
click at [124, 111] on button at bounding box center [123, 110] width 8 height 11
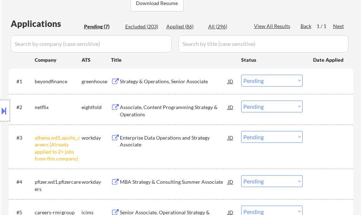
scroll to position [179, 0]
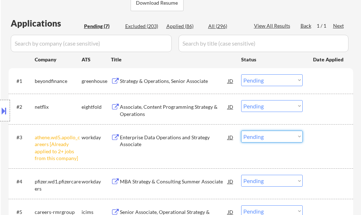
click at [270, 138] on select "Choose an option... Pending Applied Excluded (Questions) Excluded (Expired) Exc…" at bounding box center [272, 136] width 62 height 12
click at [241, 130] on select "Choose an option... Pending Applied Excluded (Questions) Excluded (Expired) Exc…" at bounding box center [272, 136] width 62 height 12
select select ""pending""
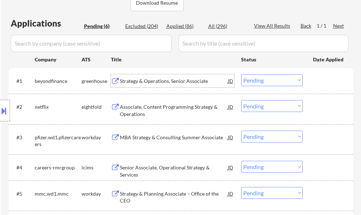
click at [175, 83] on div "Strategy & Operations, Senior Associate" at bounding box center [174, 80] width 108 height 7
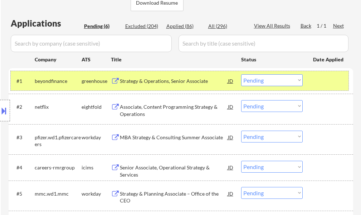
click at [313, 83] on div at bounding box center [329, 80] width 32 height 13
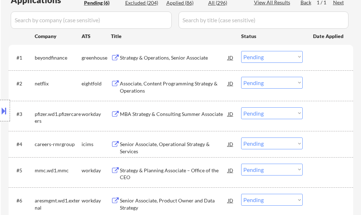
scroll to position [215, 0]
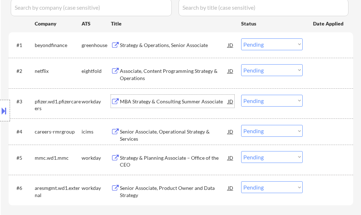
click at [147, 101] on div "MBA Strategy & Consulting Summer Associate" at bounding box center [174, 101] width 108 height 7
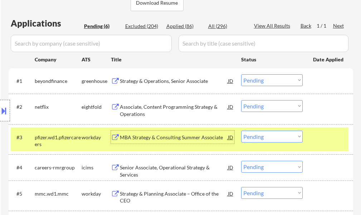
scroll to position [287, 0]
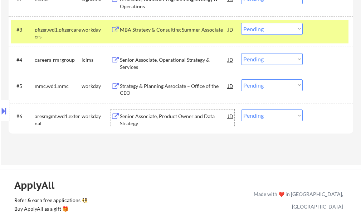
click at [158, 118] on div "Senior Associate, Product Owner and Data Strategy" at bounding box center [174, 119] width 108 height 14
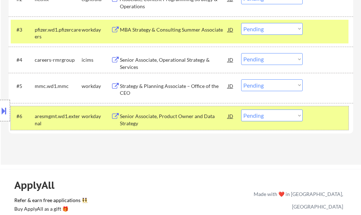
click at [330, 121] on div at bounding box center [329, 115] width 32 height 13
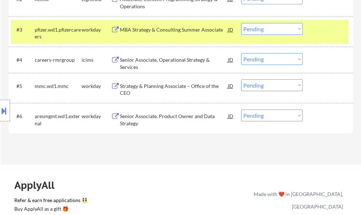
click at [320, 34] on div at bounding box center [329, 29] width 32 height 13
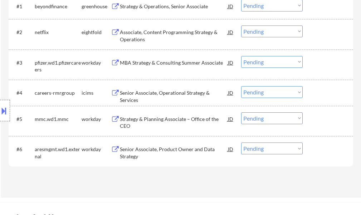
scroll to position [215, 0]
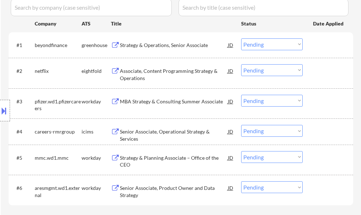
click at [143, 71] on div "Associate, Content Programming Strategy & Operations" at bounding box center [174, 74] width 108 height 14
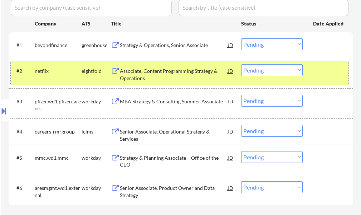
click at [331, 73] on div at bounding box center [329, 70] width 32 height 13
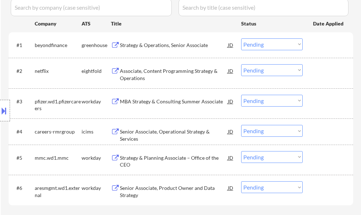
click at [141, 47] on div "Strategy & Operations, Senior Associate" at bounding box center [174, 45] width 108 height 7
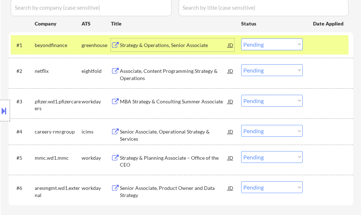
click at [269, 43] on select "Choose an option... Pending Applied Excluded (Questions) Excluded (Expired) Exc…" at bounding box center [272, 44] width 62 height 12
click at [241, 38] on select "Choose an option... Pending Applied Excluded (Questions) Excluded (Expired) Exc…" at bounding box center [272, 44] width 62 height 12
click at [320, 42] on div at bounding box center [329, 44] width 32 height 13
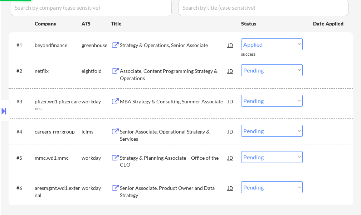
select select ""pending""
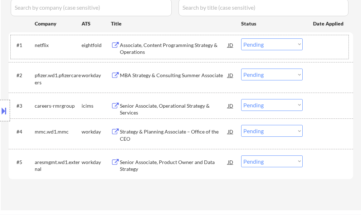
click at [325, 42] on div at bounding box center [329, 44] width 32 height 13
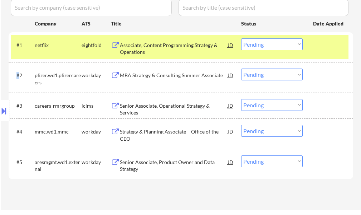
click at [325, 42] on div at bounding box center [329, 44] width 32 height 13
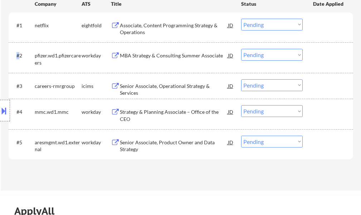
scroll to position [251, 0]
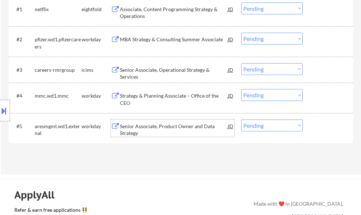
click at [178, 130] on div "Senior Associate, Product Owner and Data Strategy" at bounding box center [174, 130] width 108 height 14
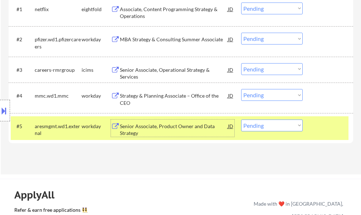
click at [318, 128] on div at bounding box center [329, 125] width 32 height 13
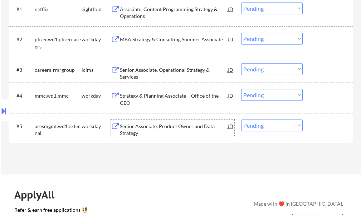
click at [200, 123] on div "Senior Associate, Product Owner and Data Strategy" at bounding box center [174, 130] width 108 height 14
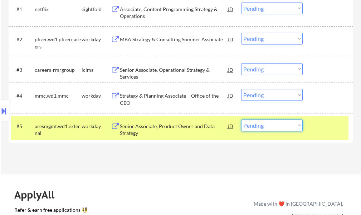
click at [258, 126] on select "Choose an option... Pending Applied Excluded (Questions) Excluded (Expired) Exc…" at bounding box center [272, 125] width 62 height 12
select select ""applied""
click at [241, 119] on select "Choose an option... Pending Applied Excluded (Questions) Excluded (Expired) Exc…" at bounding box center [272, 125] width 62 height 12
click at [333, 123] on div at bounding box center [329, 125] width 32 height 13
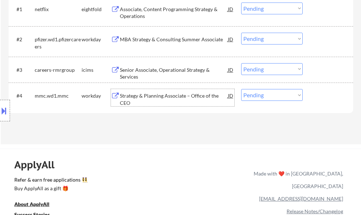
click at [177, 95] on div "Strategy & Planning Associate – Office of the CEO" at bounding box center [174, 99] width 108 height 14
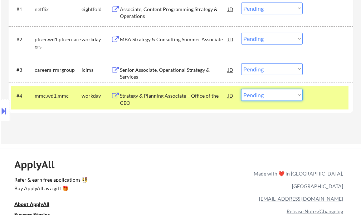
click at [263, 95] on select "Choose an option... Pending Applied Excluded (Questions) Excluded (Expired) Exc…" at bounding box center [272, 95] width 62 height 12
select select ""applied""
click at [241, 89] on select "Choose an option... Pending Applied Excluded (Questions) Excluded (Expired) Exc…" at bounding box center [272, 95] width 62 height 12
click at [330, 101] on div at bounding box center [329, 95] width 32 height 13
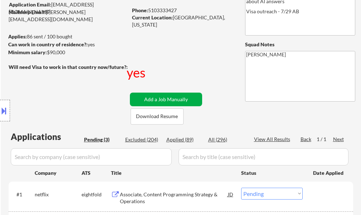
scroll to position [143, 0]
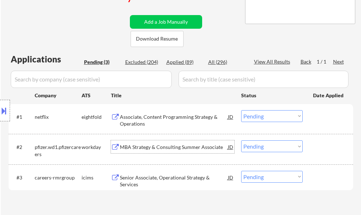
click at [175, 147] on div "MBA Strategy & Consulting Summer Associate" at bounding box center [174, 146] width 108 height 7
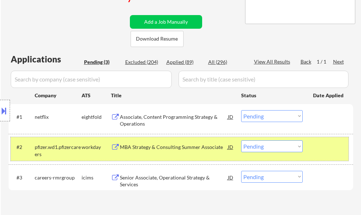
click at [275, 137] on div "#2 pfizer.wd1.pfizercareers workday MBA Strategy & Consulting Summer Associate …" at bounding box center [180, 149] width 338 height 24
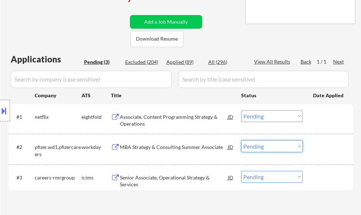
click at [276, 142] on select "Choose an option... Pending Applied Excluded (Questions) Excluded (Expired) Exc…" at bounding box center [272, 146] width 62 height 12
click at [241, 140] on select "Choose an option... Pending Applied Excluded (Questions) Excluded (Expired) Exc…" at bounding box center [272, 146] width 62 height 12
click at [328, 145] on div at bounding box center [329, 146] width 32 height 13
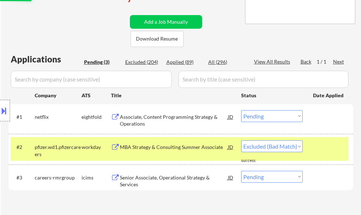
select select ""pending""
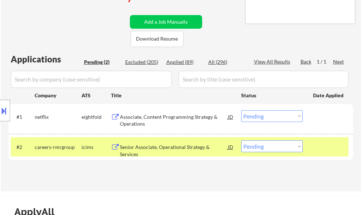
click at [323, 149] on div at bounding box center [329, 146] width 32 height 13
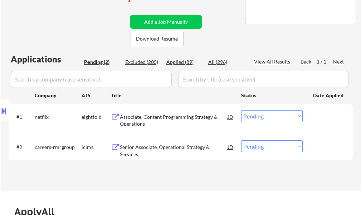
click at [199, 116] on div "Associate, Content Programming Strategy & Operations" at bounding box center [174, 120] width 108 height 14
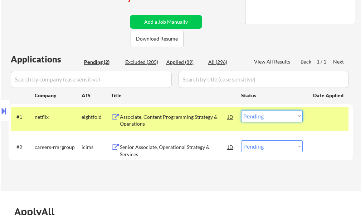
click at [259, 120] on select "Choose an option... Pending Applied Excluded (Questions) Excluded (Expired) Exc…" at bounding box center [272, 116] width 62 height 12
click at [241, 110] on select "Choose an option... Pending Applied Excluded (Questions) Excluded (Expired) Exc…" at bounding box center [272, 116] width 62 height 12
click at [328, 120] on div at bounding box center [329, 116] width 32 height 13
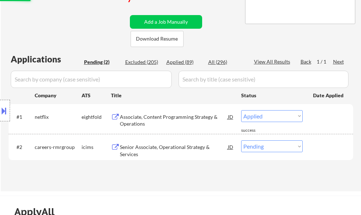
select select ""pending""
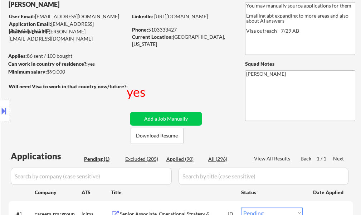
scroll to position [36, 0]
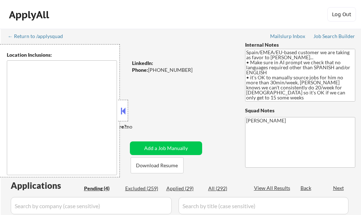
type textarea "It seems there is a misunderstanding in the location provided. "EMEA" is not a …"
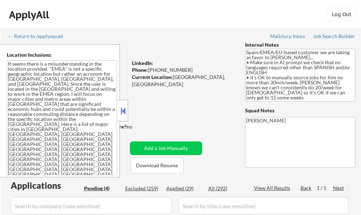
select select ""pending""
click at [126, 111] on button at bounding box center [123, 110] width 8 height 11
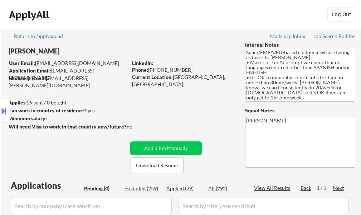
scroll to position [143, 0]
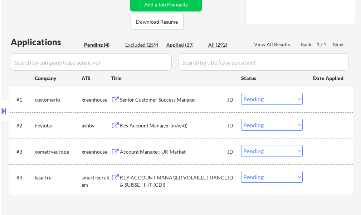
click at [154, 101] on div "Senior Customer Success Manager" at bounding box center [174, 99] width 108 height 7
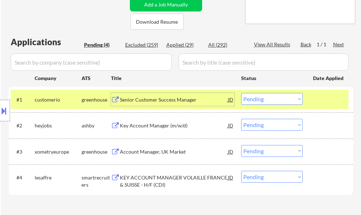
click at [288, 101] on select "Choose an option... Pending Applied Excluded (Questions) Excluded (Expired) Exc…" at bounding box center [272, 99] width 62 height 12
click at [241, 93] on select "Choose an option... Pending Applied Excluded (Questions) Excluded (Expired) Exc…" at bounding box center [272, 99] width 62 height 12
click at [344, 97] on div at bounding box center [329, 99] width 32 height 13
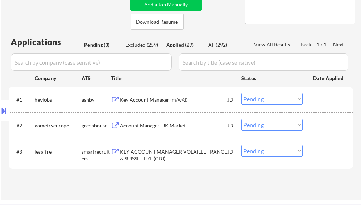
click at [162, 100] on div "Key Account Manager (m/w/d)" at bounding box center [174, 99] width 108 height 7
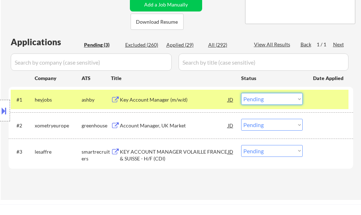
click at [280, 97] on select "Choose an option... Pending Applied Excluded (Questions) Excluded (Expired) Exc…" at bounding box center [272, 99] width 62 height 12
click at [241, 93] on select "Choose an option... Pending Applied Excluded (Questions) Excluded (Expired) Exc…" at bounding box center [272, 99] width 62 height 12
click at [328, 97] on div at bounding box center [329, 99] width 32 height 13
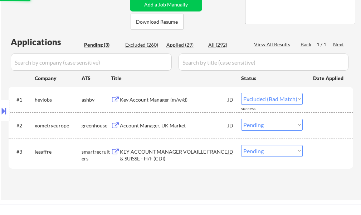
select select ""pending""
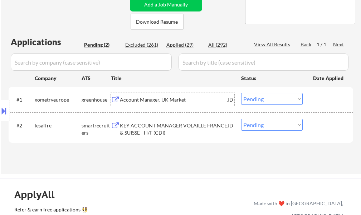
click at [165, 102] on div "Account Manager, UK Market" at bounding box center [174, 99] width 108 height 7
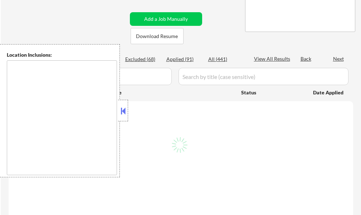
scroll to position [143, 0]
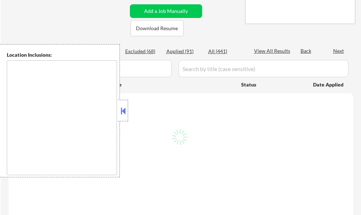
select select ""pending""
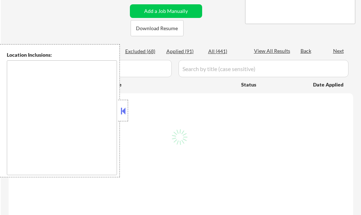
select select ""pending""
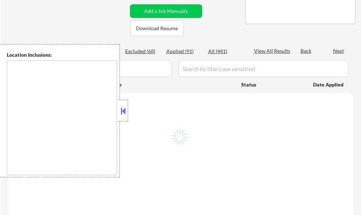
select select ""pending""
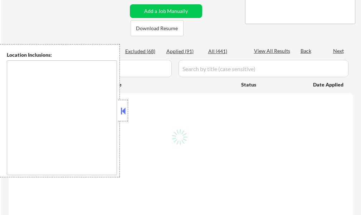
select select ""pending""
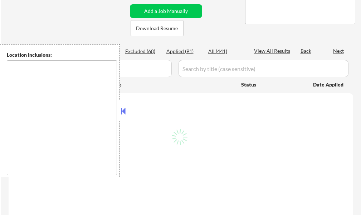
select select ""pending""
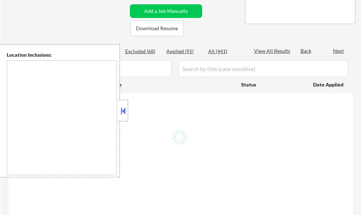
select select ""pending""
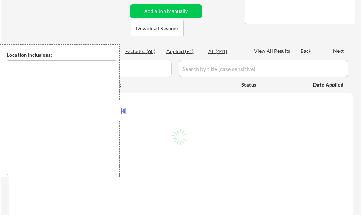
select select ""pending""
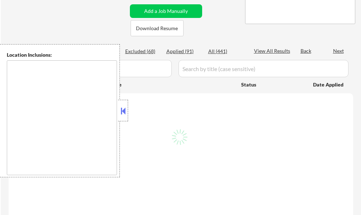
select select ""pending""
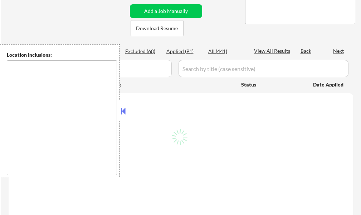
select select ""pending""
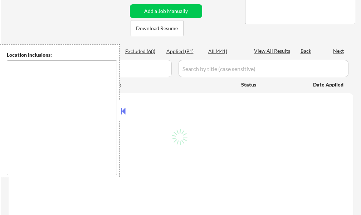
select select ""pending""
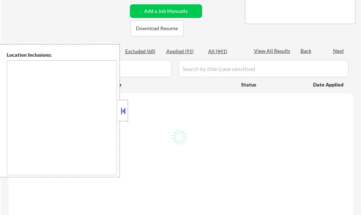
select select ""pending""
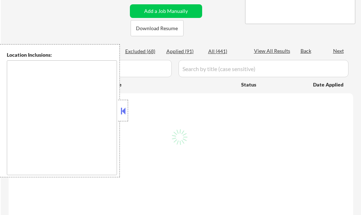
select select ""pending""
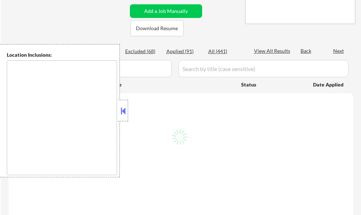
select select ""pending""
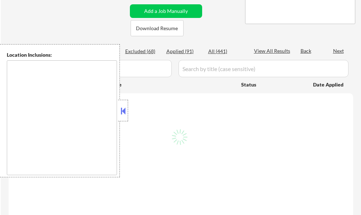
select select ""pending""
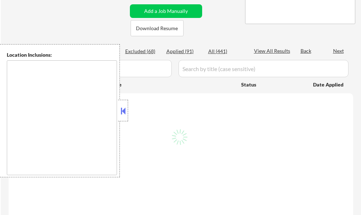
select select ""pending""
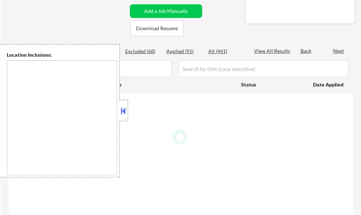
select select ""pending""
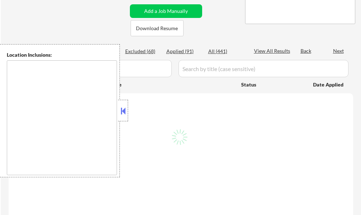
select select ""pending""
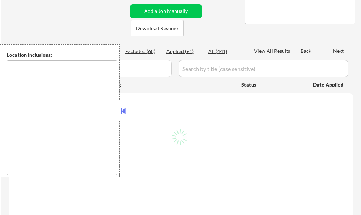
select select ""pending""
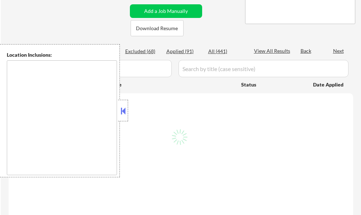
select select ""pending""
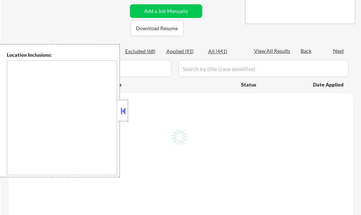
select select ""pending""
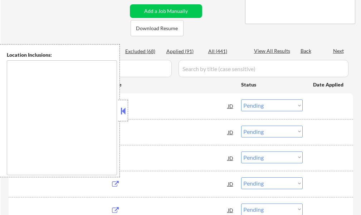
type textarea "country:US"
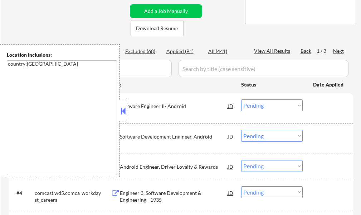
click at [181, 51] on div "Applied (91)" at bounding box center [185, 51] width 36 height 7
select select ""applied""
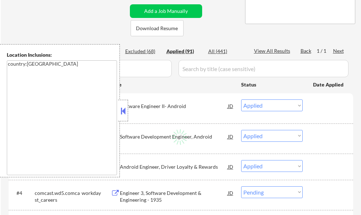
select select ""applied""
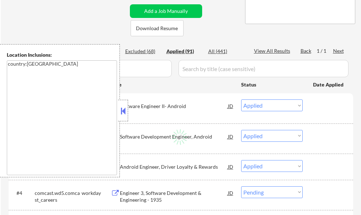
select select ""applied""
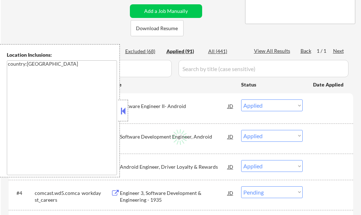
select select ""applied""
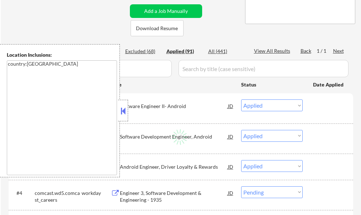
select select ""applied""
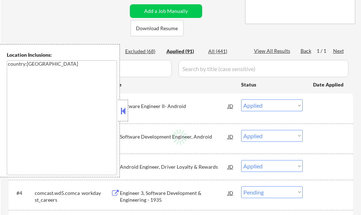
select select ""applied""
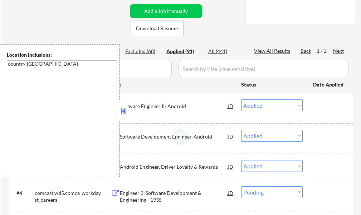
select select ""applied""
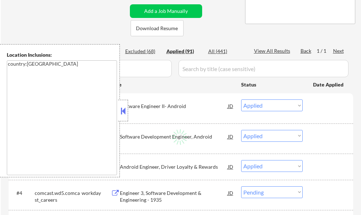
select select ""applied""
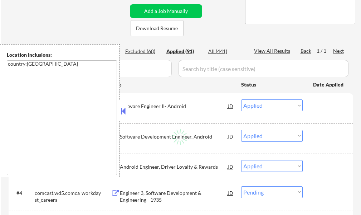
select select ""applied""
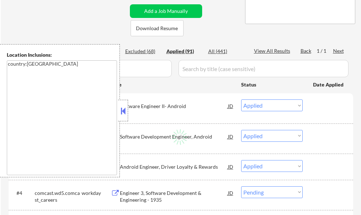
select select ""applied""
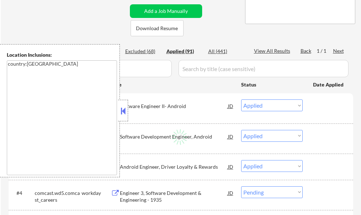
select select ""applied""
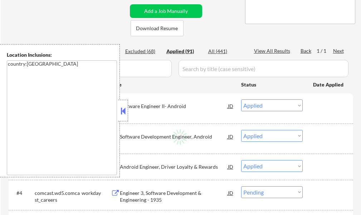
select select ""applied""
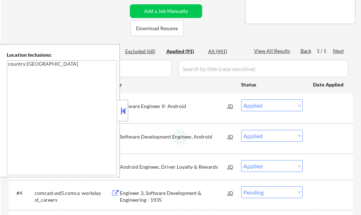
select select ""applied""
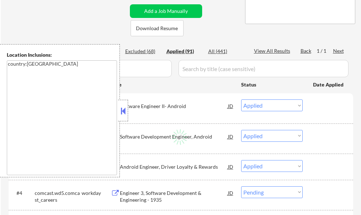
select select ""applied""
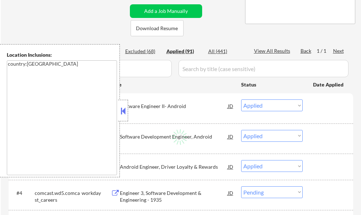
select select ""applied""
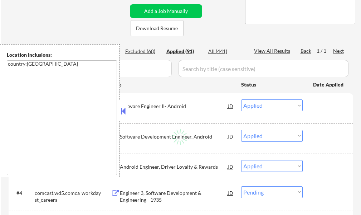
select select ""applied""
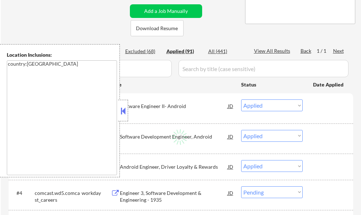
select select ""applied""
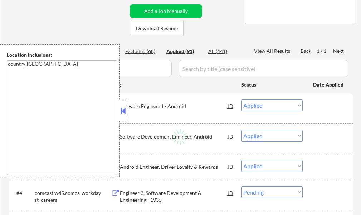
select select ""applied""
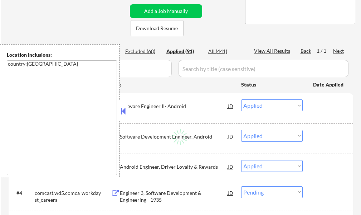
select select ""applied""
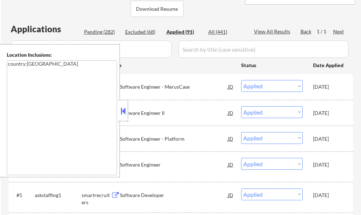
scroll to position [107, 0]
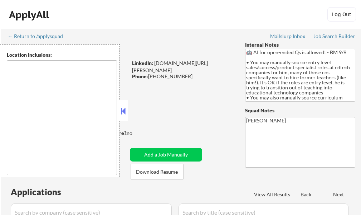
select select ""pending""
type textarea "[GEOGRAPHIC_DATA], [GEOGRAPHIC_DATA], [GEOGRAPHIC_DATA] [GEOGRAPHIC_DATA], [GEO…"
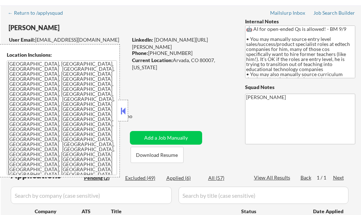
scroll to position [36, 0]
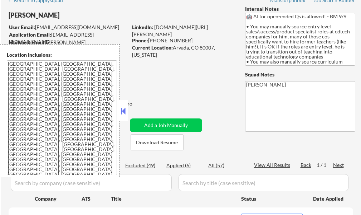
click at [124, 110] on button at bounding box center [123, 110] width 8 height 11
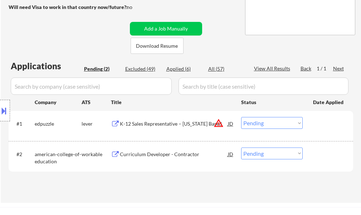
scroll to position [179, 0]
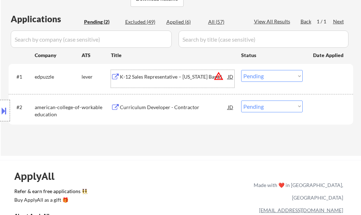
click at [140, 80] on div "K-12 Sales Representative – [US_STATE] Based" at bounding box center [174, 76] width 108 height 7
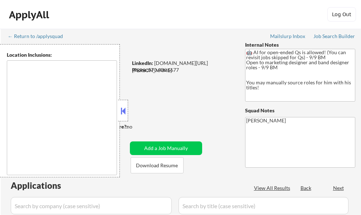
select select ""pending""
type textarea "remote"
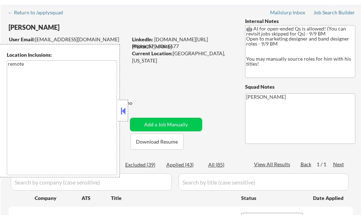
scroll to position [36, 0]
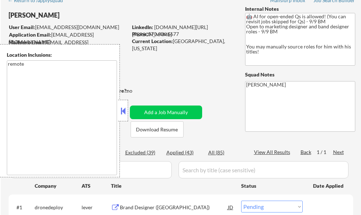
click at [119, 110] on div at bounding box center [123, 110] width 10 height 21
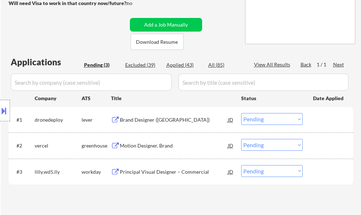
scroll to position [143, 0]
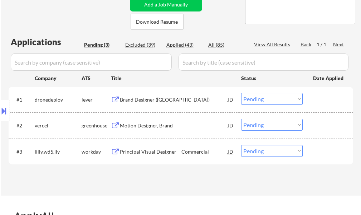
click at [148, 100] on div "Brand Designer ([GEOGRAPHIC_DATA])" at bounding box center [174, 99] width 108 height 7
